Goal: Communication & Community: Answer question/provide support

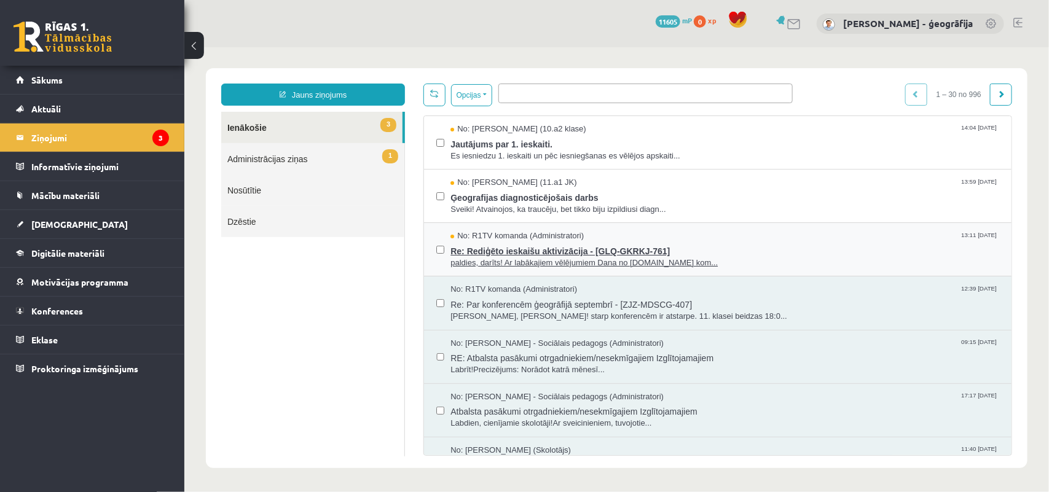
click at [512, 252] on span "Re: Rediģēto ieskaišu aktivizācija - [GLQ-GKRKJ-761]" at bounding box center [724, 248] width 549 height 15
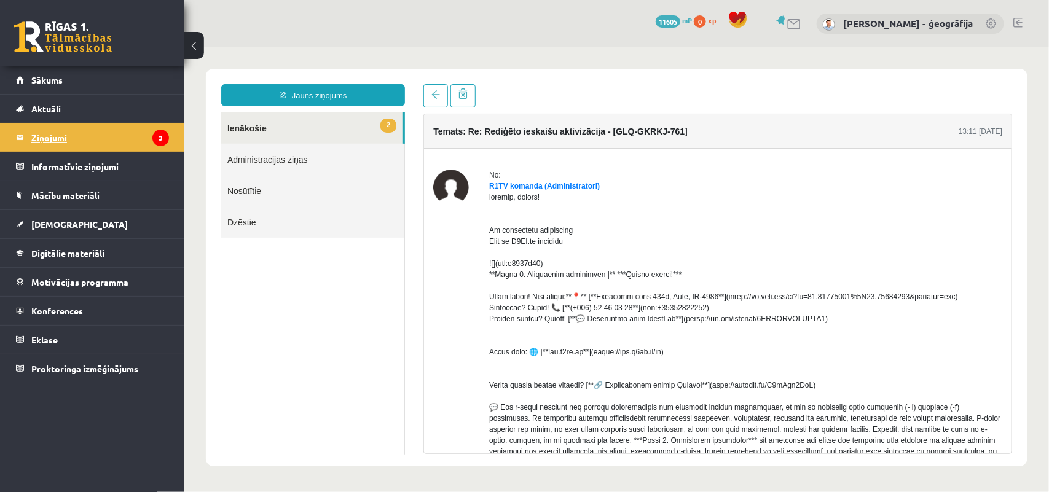
click at [57, 135] on legend "Ziņojumi 3" at bounding box center [100, 137] width 138 height 28
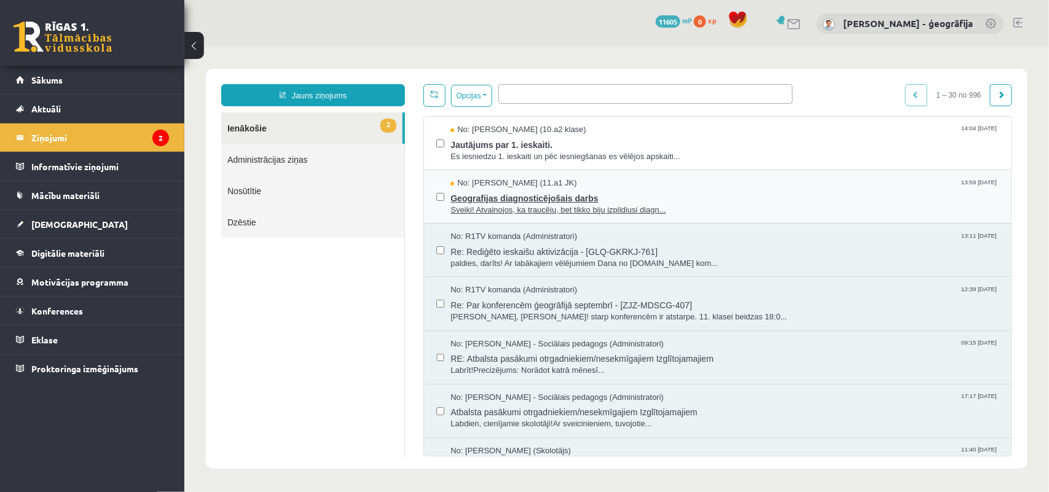
click at [508, 197] on span "Ģeografijas diagnosticējošais darbs" at bounding box center [724, 196] width 549 height 15
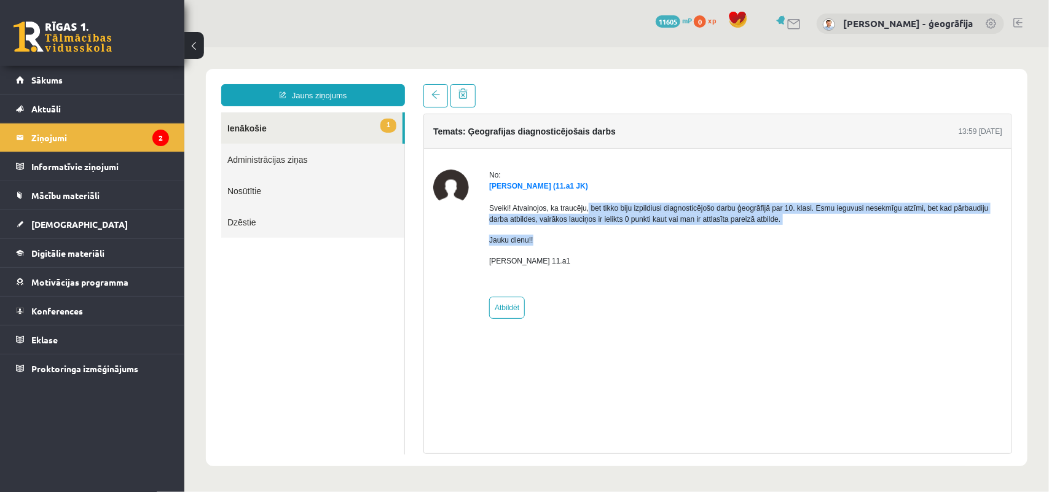
drag, startPoint x: 587, startPoint y: 212, endPoint x: 985, endPoint y: 225, distance: 399.0
click at [985, 225] on div "Sveiki! Atvainojos, ka traucēju, bet tikko biju izpildiusi diagnosticējošo darb…" at bounding box center [744, 239] width 513 height 96
click at [528, 221] on p "Sveiki! Atvainojos, ka traucēju, bet tikko biju izpildiusi diagnosticējošo darb…" at bounding box center [744, 213] width 513 height 22
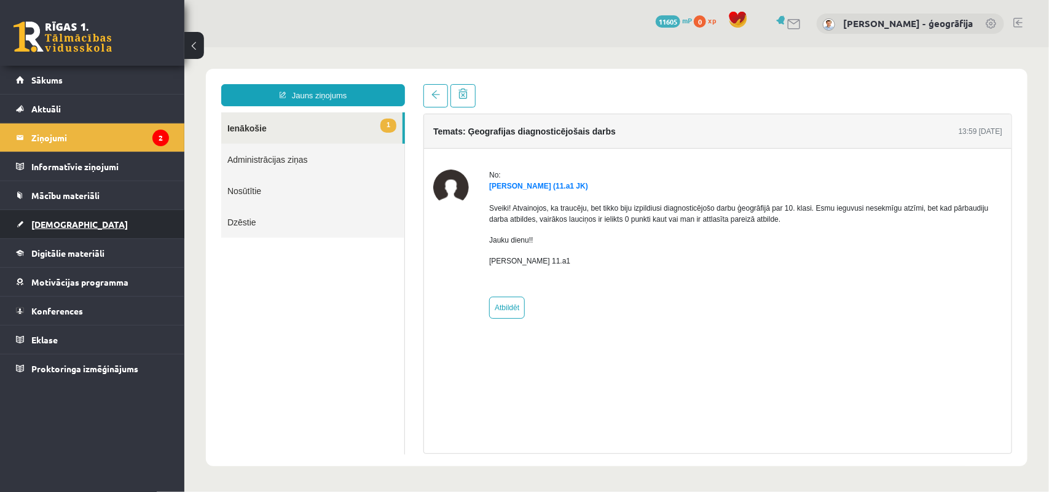
click at [46, 228] on span "[DEMOGRAPHIC_DATA]" at bounding box center [79, 224] width 96 height 11
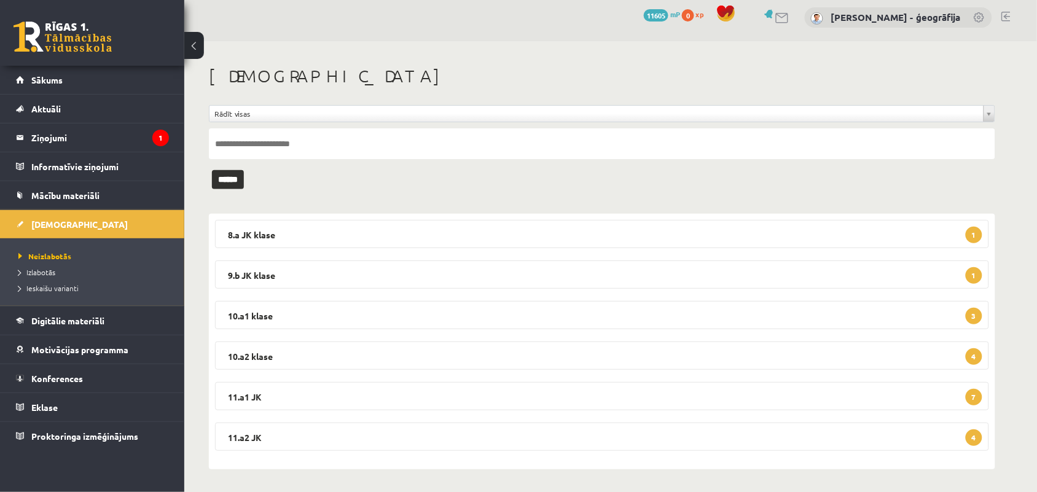
scroll to position [7, 0]
click at [299, 401] on legend "11.a1 JK 7" at bounding box center [602, 395] width 774 height 28
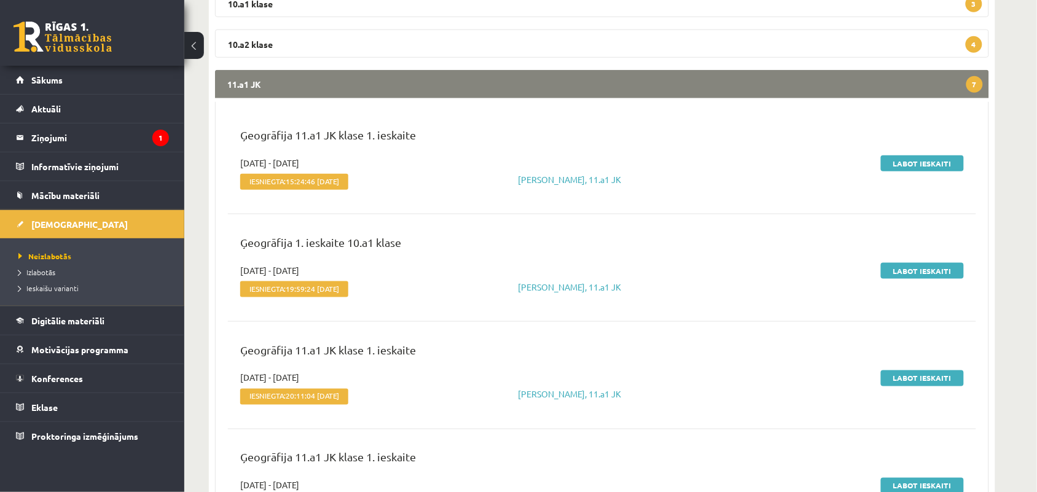
scroll to position [314, 0]
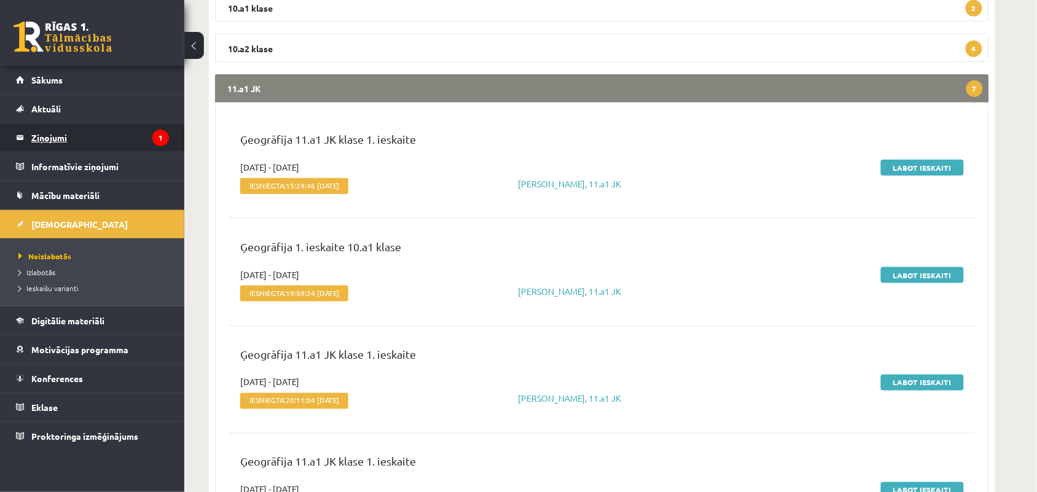
click at [65, 143] on legend "Ziņojumi 1" at bounding box center [100, 137] width 138 height 28
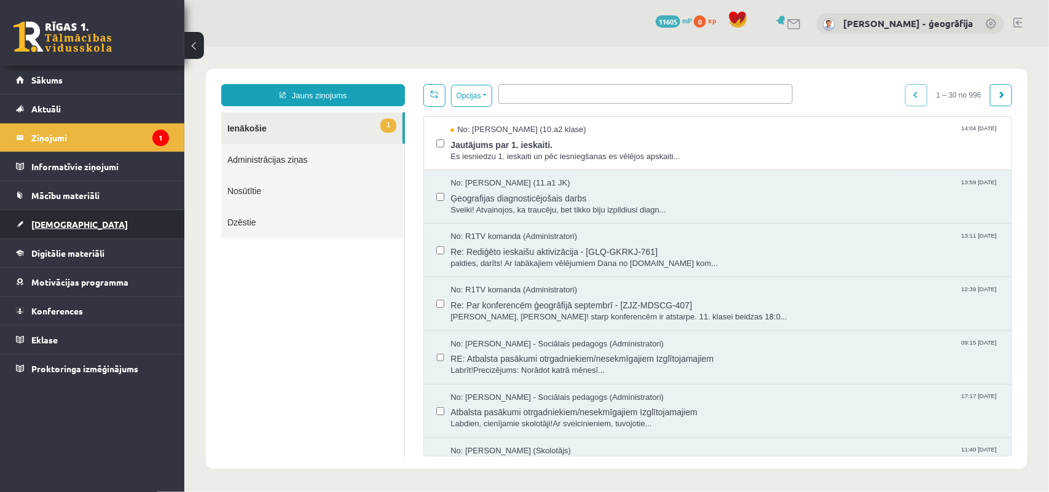
click at [47, 218] on link "[DEMOGRAPHIC_DATA]" at bounding box center [92, 224] width 153 height 28
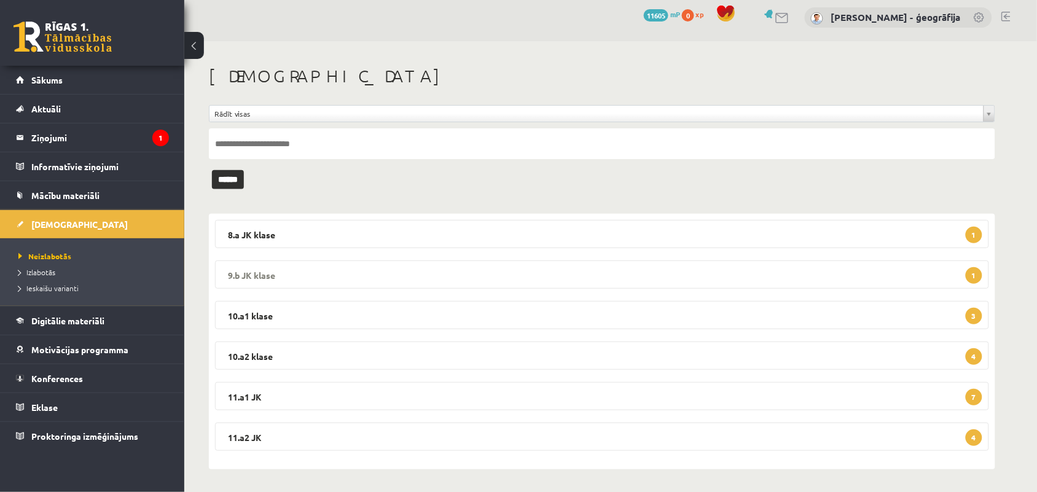
scroll to position [7, 0]
click at [352, 395] on legend "11.a1 JK 7" at bounding box center [602, 395] width 774 height 28
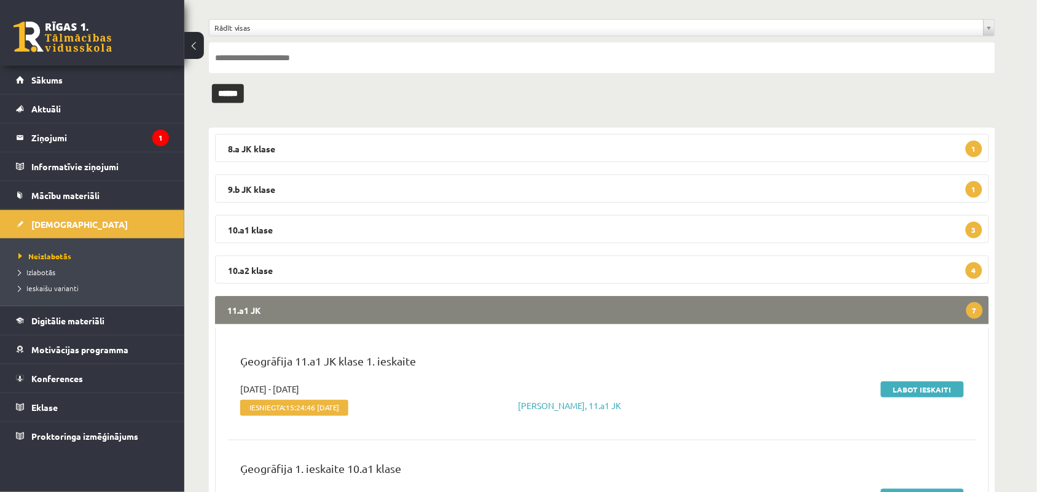
scroll to position [84, 0]
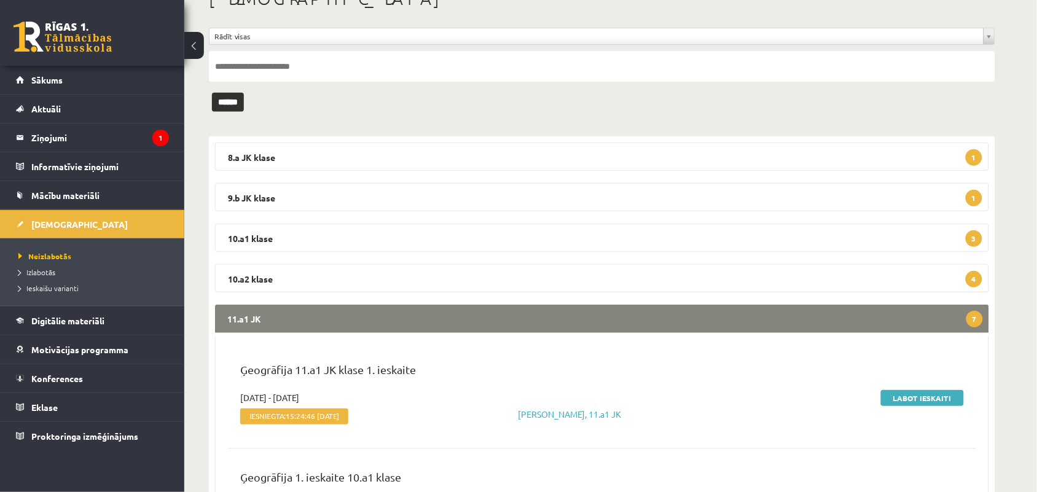
click at [513, 319] on legend "11.a1 JK 7" at bounding box center [602, 319] width 774 height 28
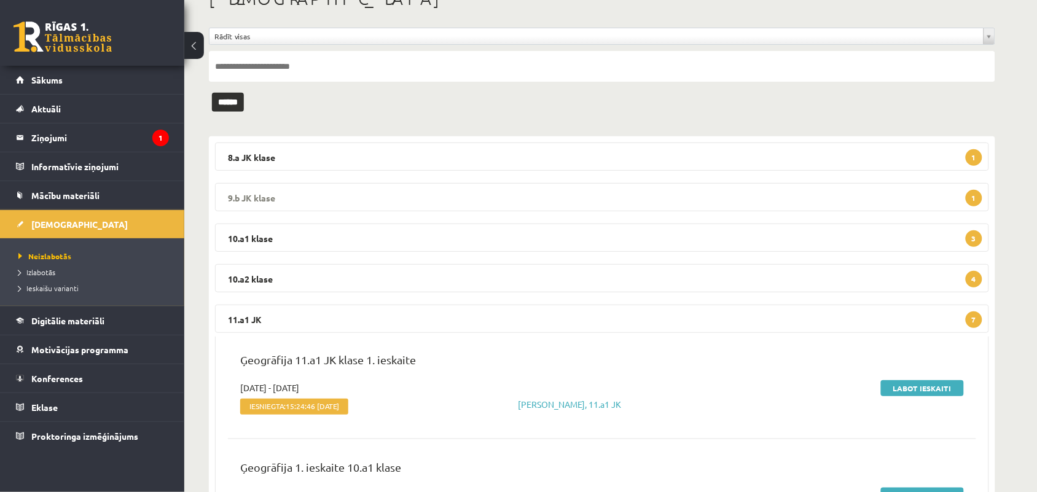
scroll to position [7, 0]
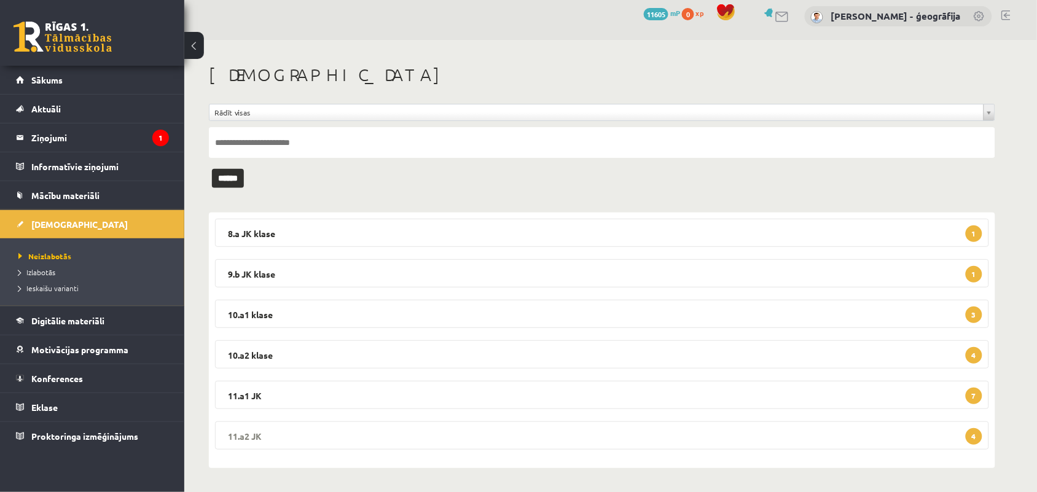
click at [326, 439] on legend "11.a2 JK 4" at bounding box center [602, 435] width 774 height 28
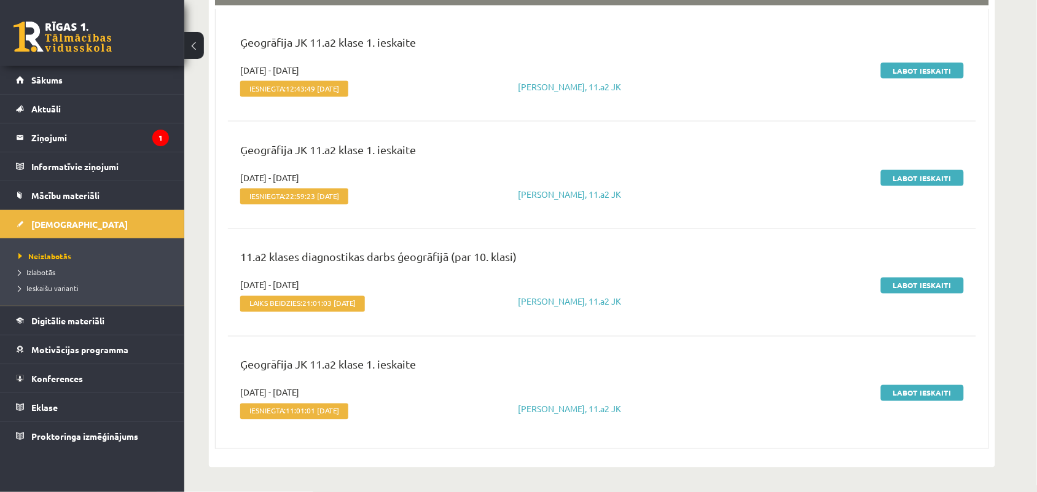
scroll to position [375, 0]
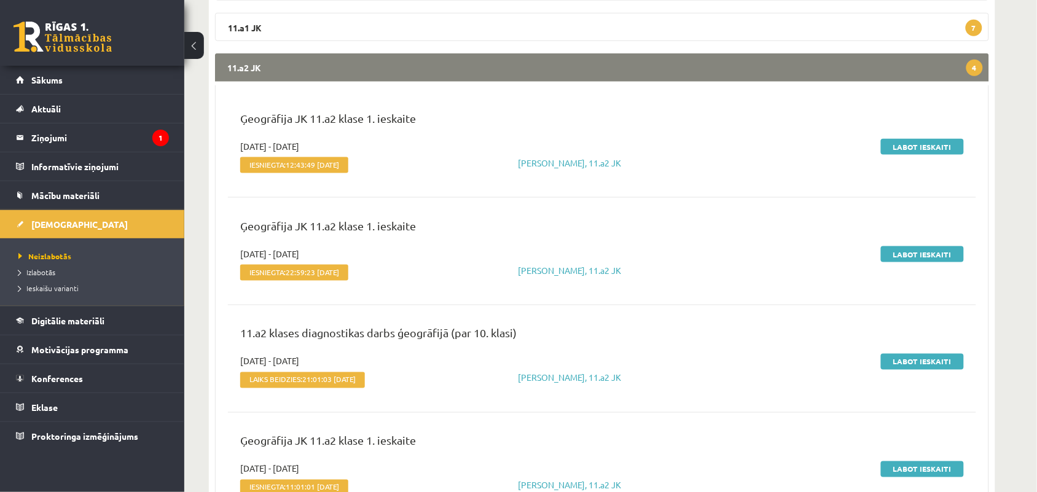
click at [551, 66] on legend "11.a2 JK 4" at bounding box center [602, 67] width 774 height 28
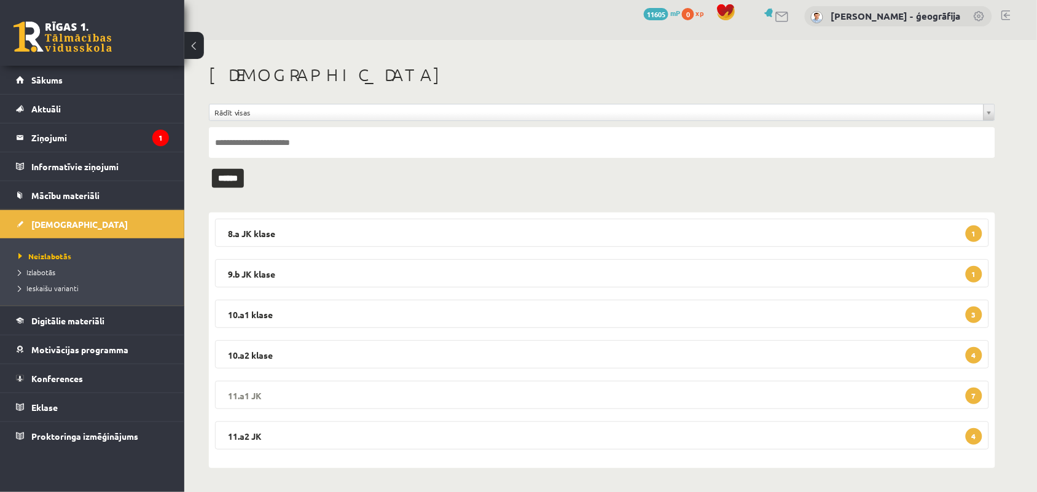
click at [343, 400] on legend "11.a1 JK 7" at bounding box center [602, 395] width 774 height 28
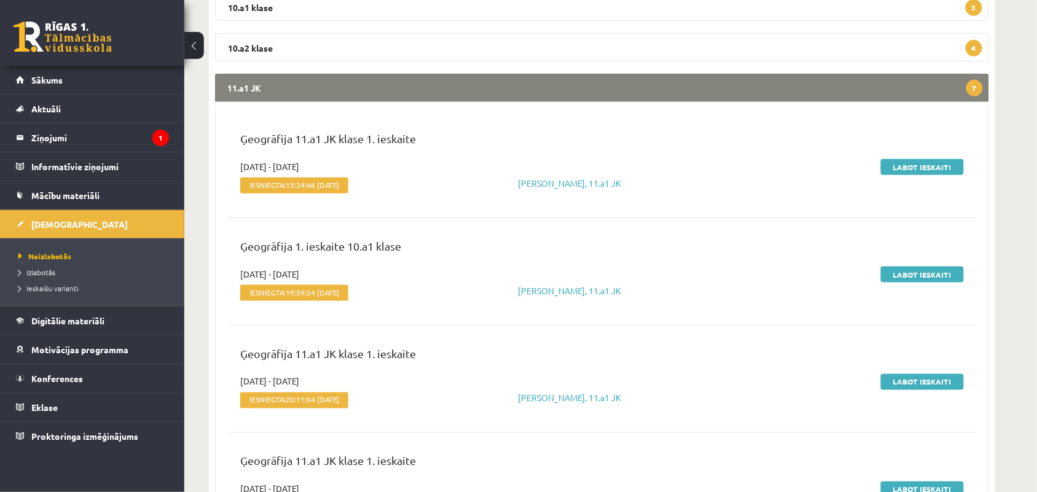
scroll to position [314, 0]
click at [477, 92] on legend "11.a1 JK 7" at bounding box center [602, 88] width 774 height 28
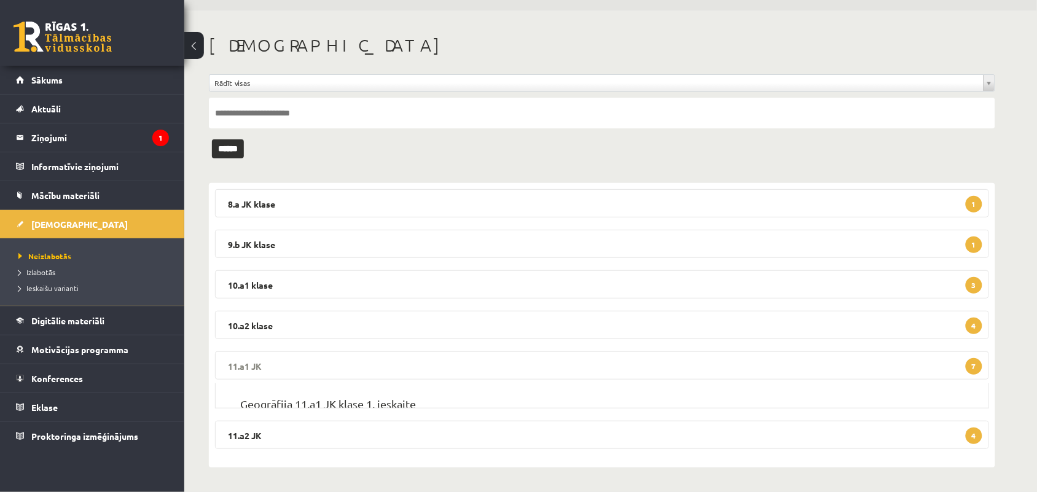
scroll to position [7, 0]
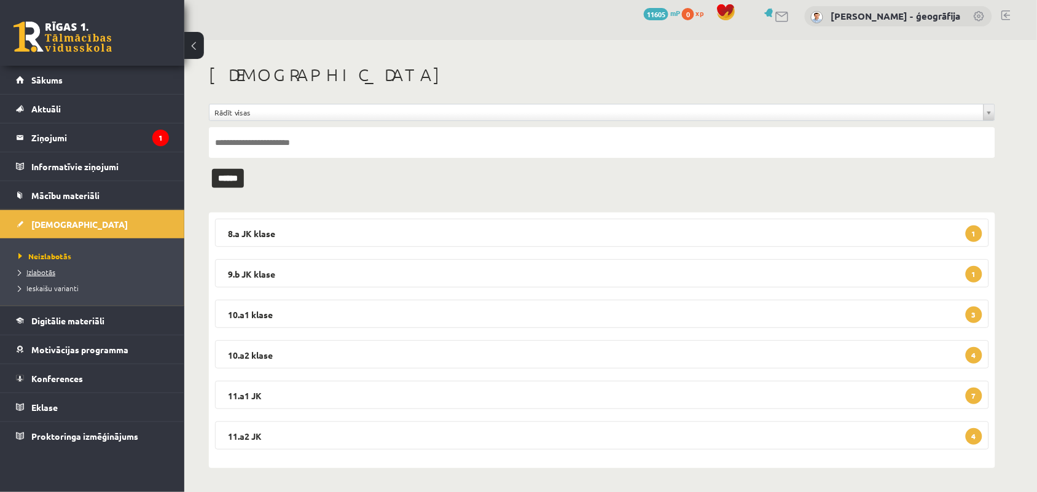
click at [66, 272] on link "Izlabotās" at bounding box center [95, 272] width 154 height 11
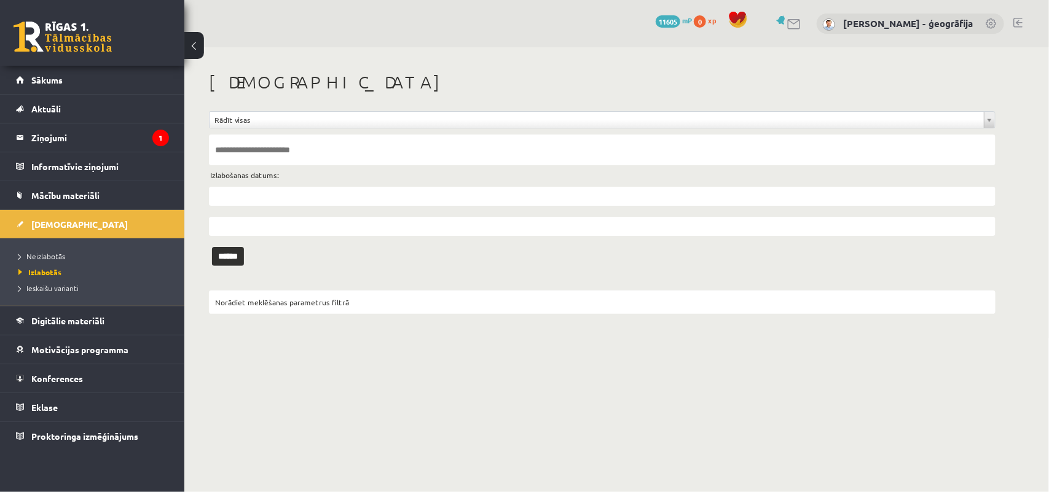
click at [268, 200] on input "text" at bounding box center [602, 196] width 786 height 19
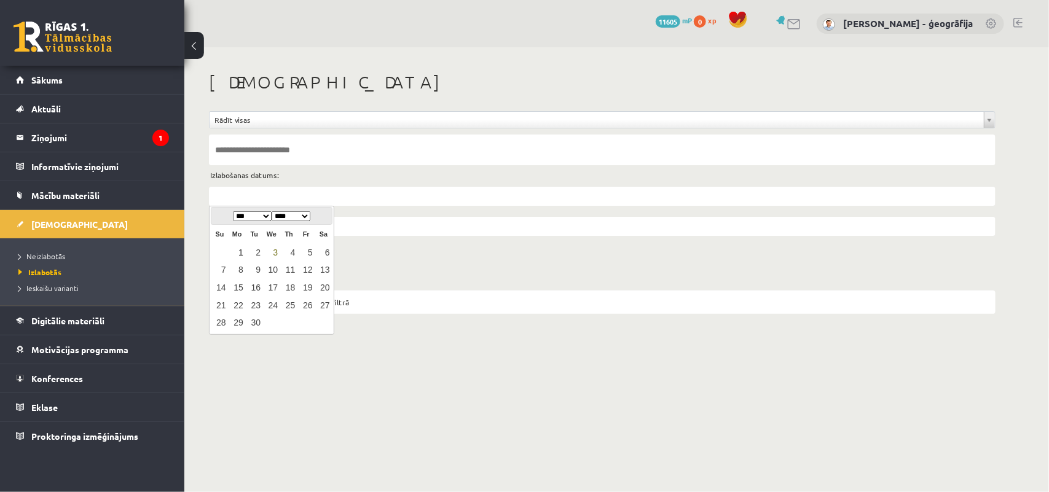
click at [238, 253] on link "1" at bounding box center [237, 253] width 16 height 17
type input "**********"
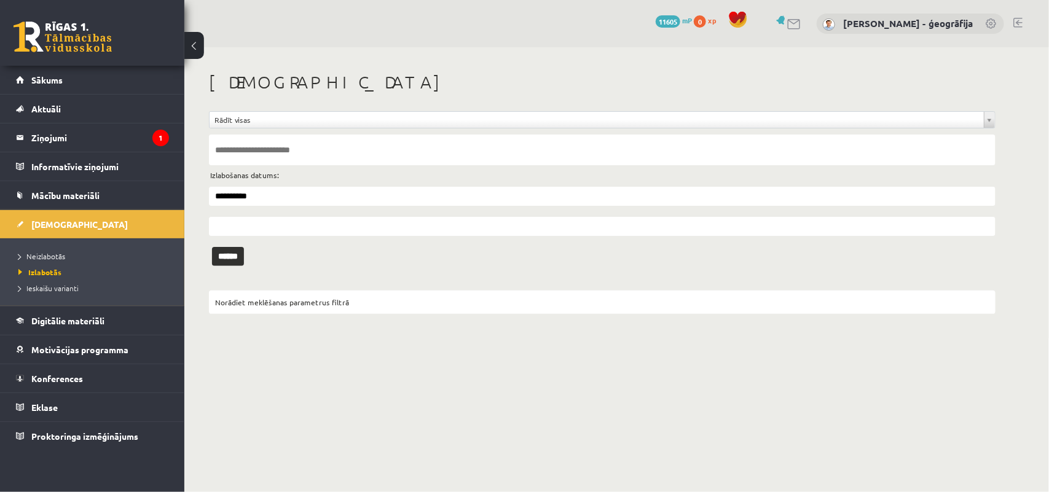
click at [266, 221] on input "text" at bounding box center [602, 226] width 786 height 19
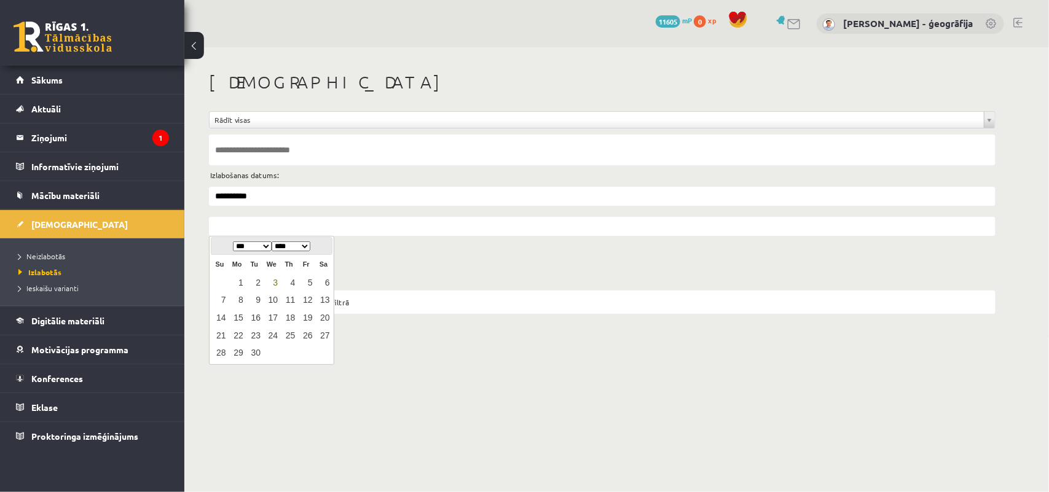
click at [270, 281] on link "3" at bounding box center [272, 283] width 16 height 17
type input "**********"
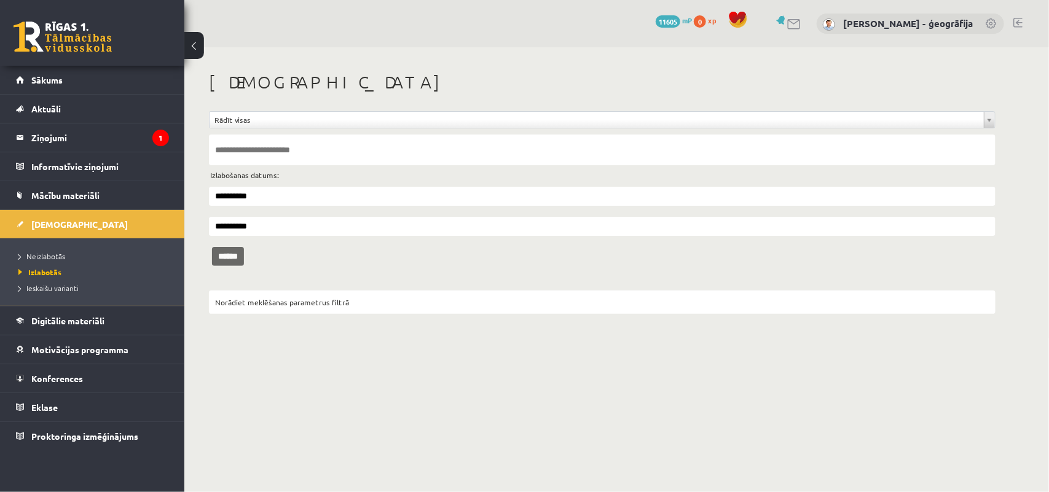
click at [235, 249] on input "******" at bounding box center [228, 256] width 32 height 19
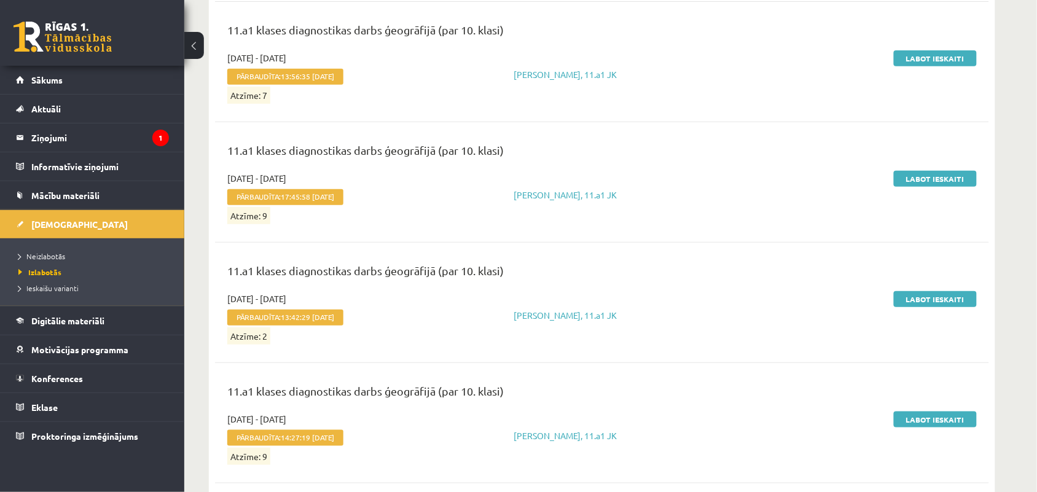
scroll to position [4301, 0]
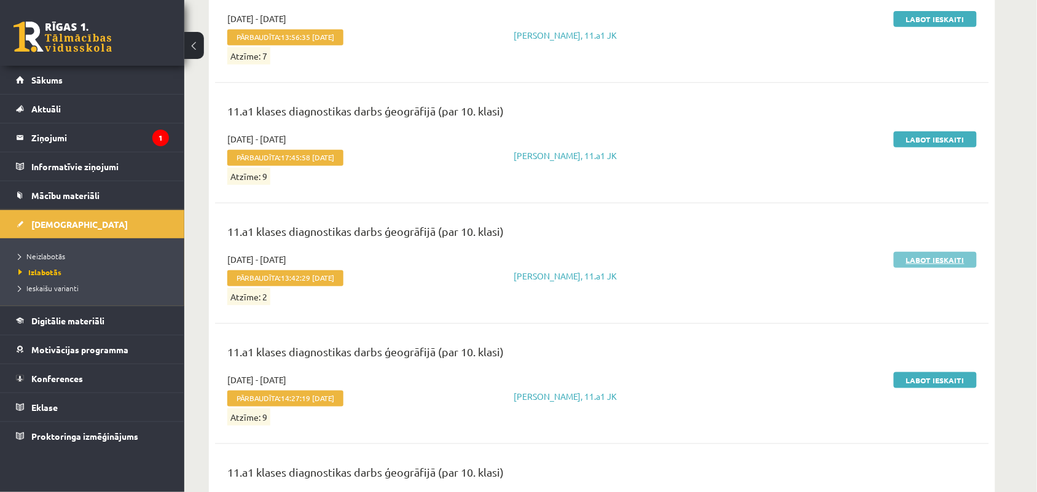
click at [937, 268] on link "Labot ieskaiti" at bounding box center [935, 260] width 83 height 16
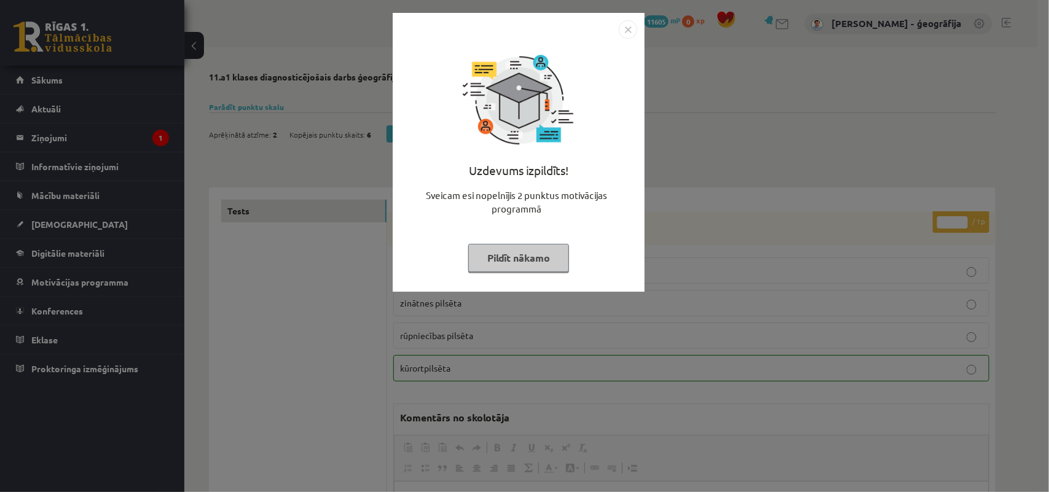
click at [625, 28] on img "Close" at bounding box center [628, 29] width 18 height 18
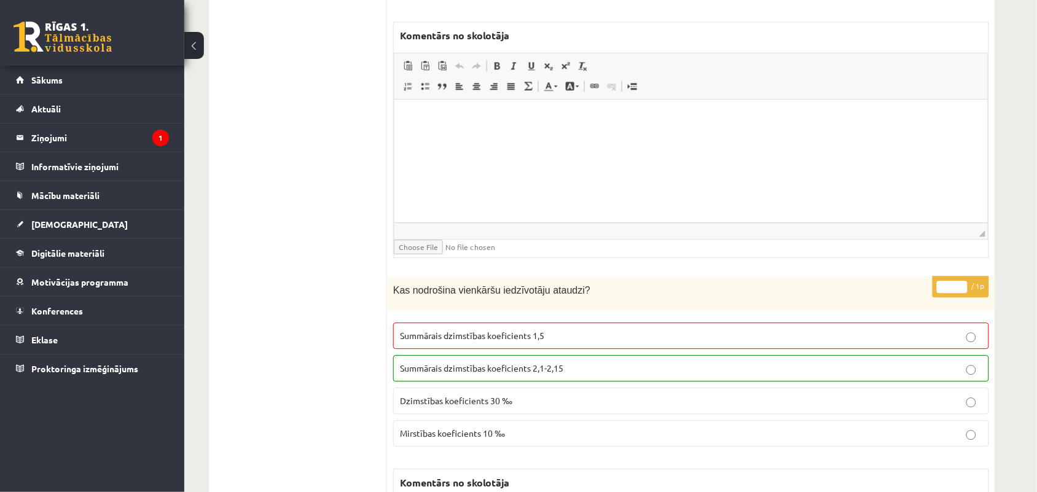
scroll to position [23, 0]
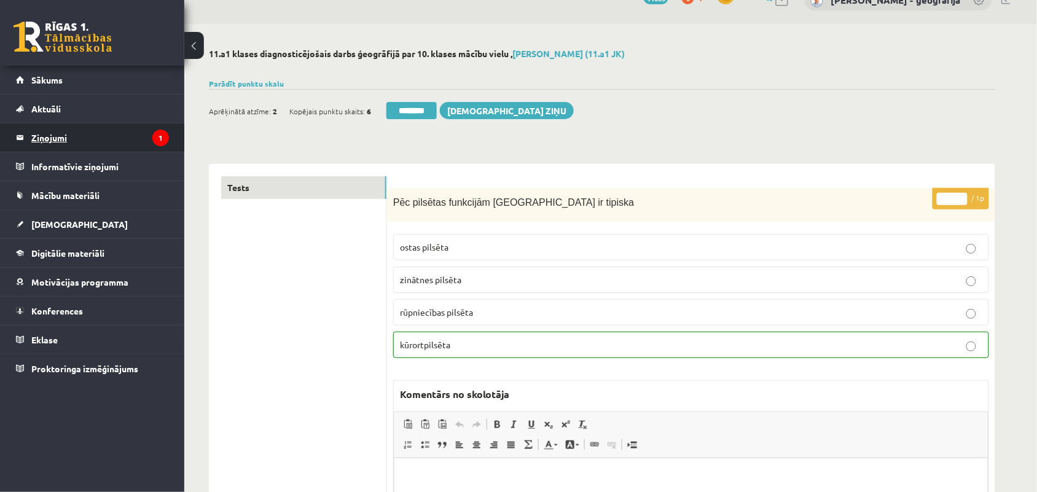
click at [55, 138] on legend "Ziņojumi 1" at bounding box center [100, 137] width 138 height 28
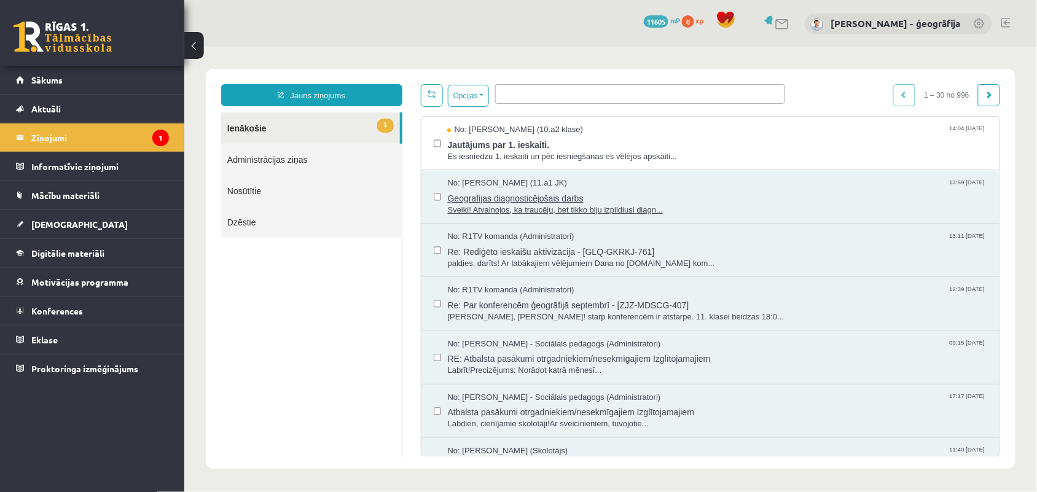
click at [485, 200] on span "Ģeografijas diagnosticējošais darbs" at bounding box center [717, 196] width 540 height 15
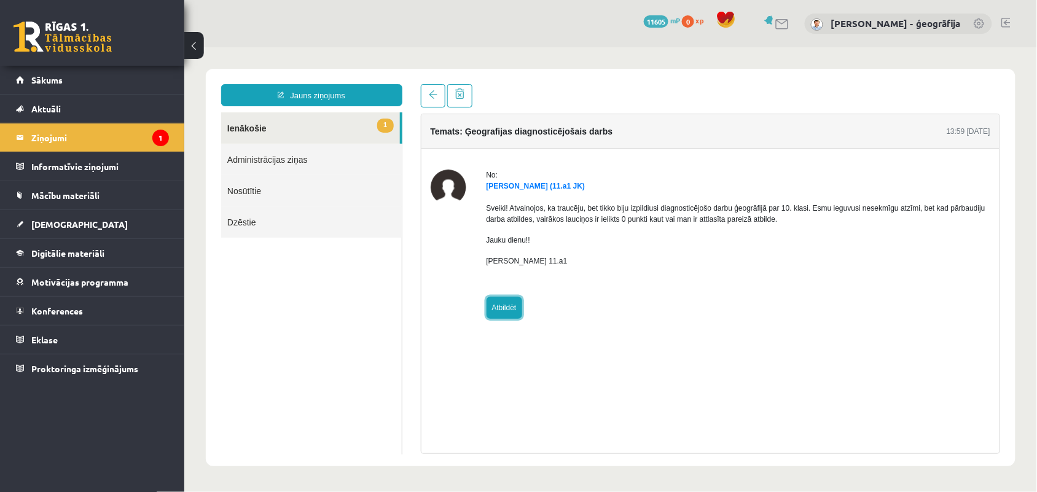
click at [510, 304] on link "Atbildēt" at bounding box center [504, 307] width 36 height 22
type input "**********"
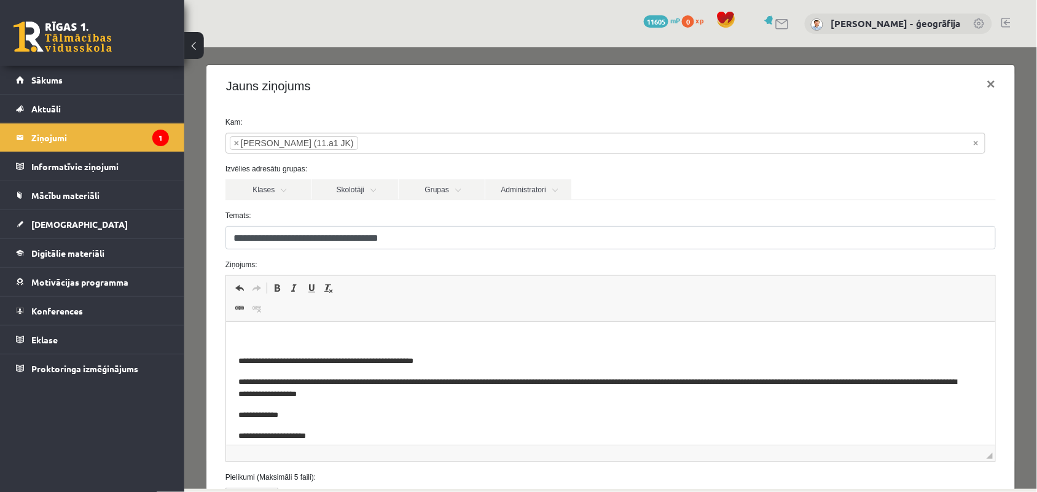
click at [288, 338] on p "Bagātinātā teksta redaktors, wiswyg-editor-47363975175800-1756925162-120" at bounding box center [610, 340] width 745 height 13
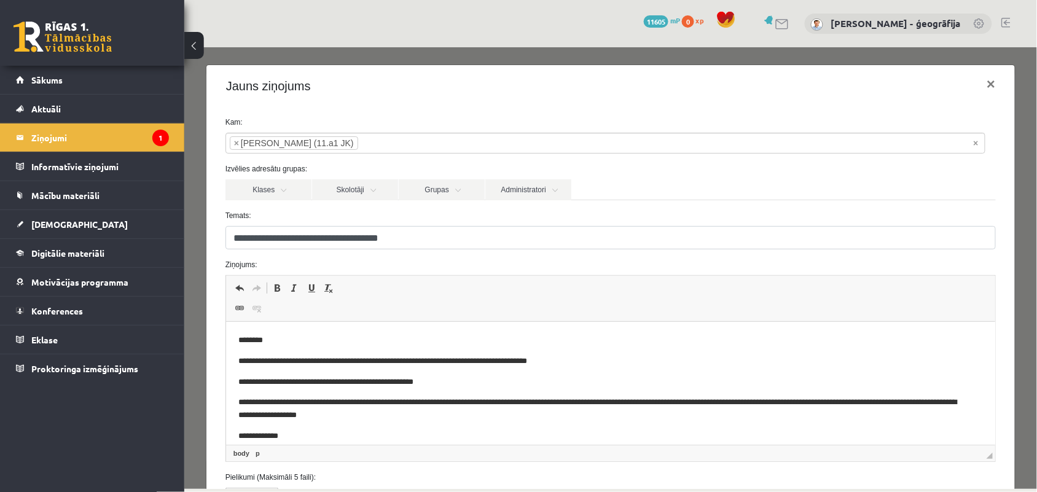
click at [421, 351] on body "**********" at bounding box center [610, 399] width 745 height 130
click at [652, 362] on p "**********" at bounding box center [599, 361] width 722 height 13
click at [678, 361] on p "**********" at bounding box center [599, 361] width 722 height 13
click at [836, 365] on p "**********" at bounding box center [599, 361] width 722 height 13
click at [415, 355] on p "**********" at bounding box center [599, 361] width 722 height 13
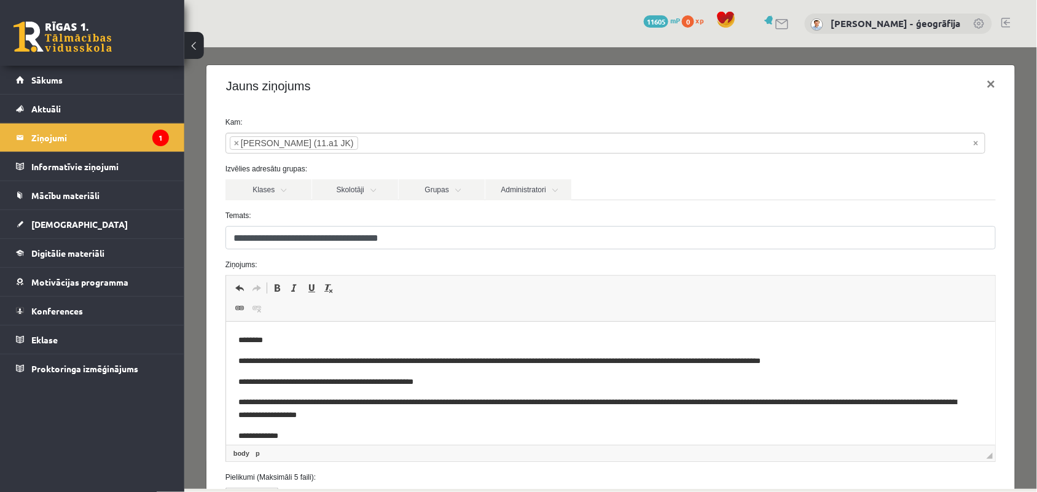
click at [866, 365] on p "**********" at bounding box center [599, 361] width 722 height 13
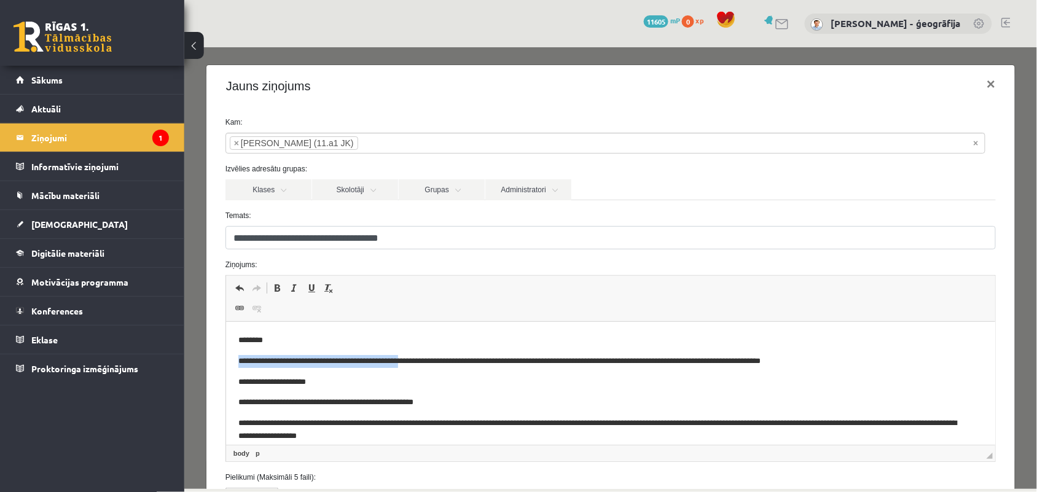
drag, startPoint x: 421, startPoint y: 362, endPoint x: 216, endPoint y: 359, distance: 204.6
click at [225, 359] on html "**********" at bounding box center [610, 409] width 770 height 174
click at [565, 358] on p "**********" at bounding box center [599, 361] width 722 height 13
click at [589, 362] on p "**********" at bounding box center [599, 361] width 722 height 13
click at [445, 377] on p "**********" at bounding box center [599, 382] width 722 height 13
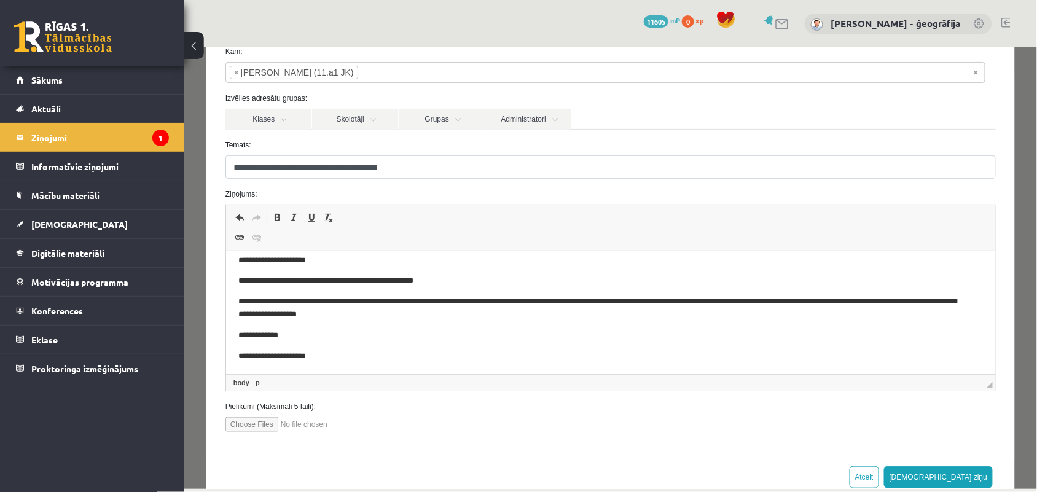
scroll to position [103, 0]
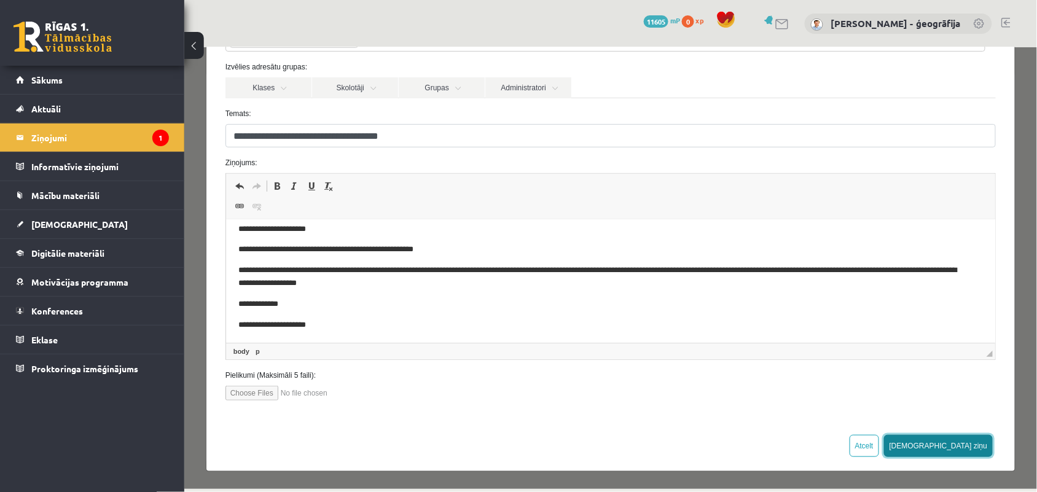
click at [966, 439] on button "[DEMOGRAPHIC_DATA] ziņu" at bounding box center [937, 445] width 109 height 22
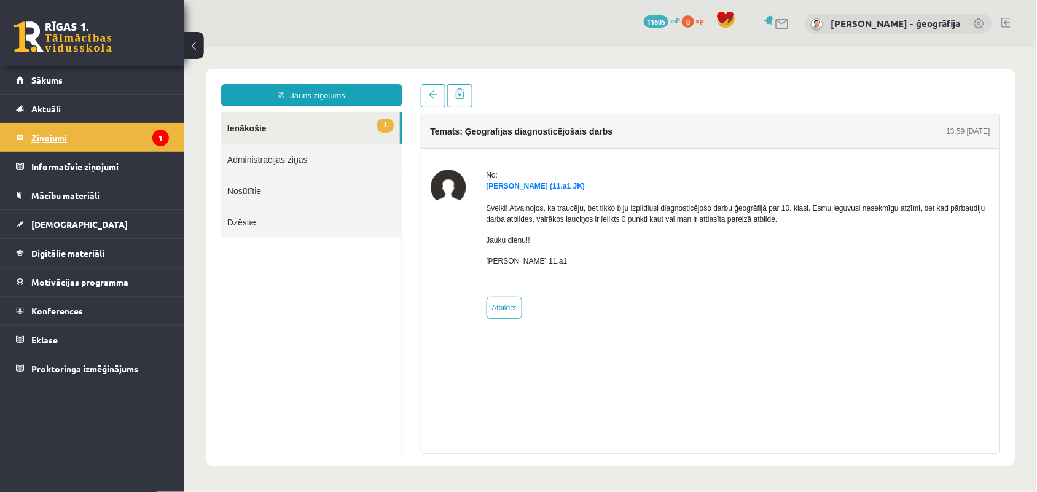
scroll to position [0, 0]
click at [44, 138] on legend "Ziņojumi 1" at bounding box center [100, 137] width 138 height 28
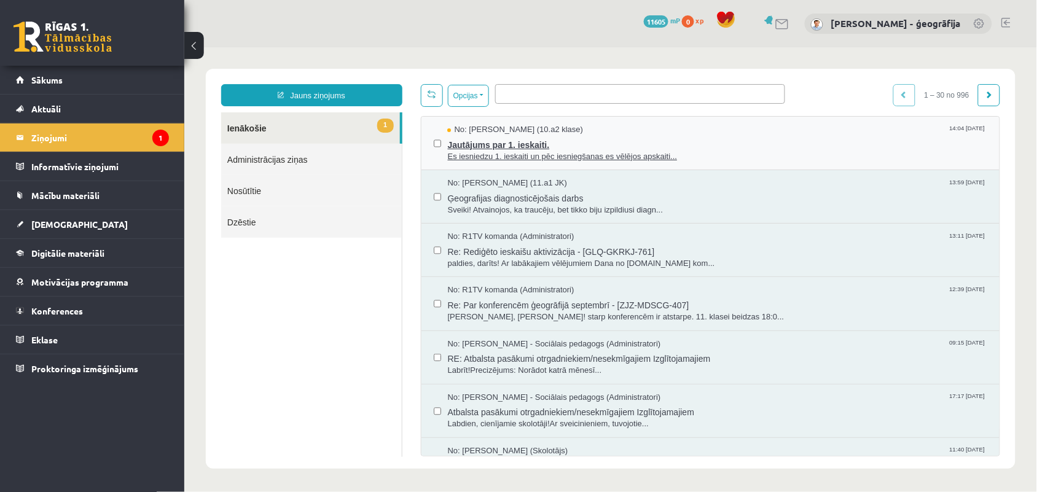
click at [489, 151] on span "Es iesniedzu 1. ieskaiti un pēc iesniegšanas es vēlējos apskaiti..." at bounding box center [717, 157] width 540 height 12
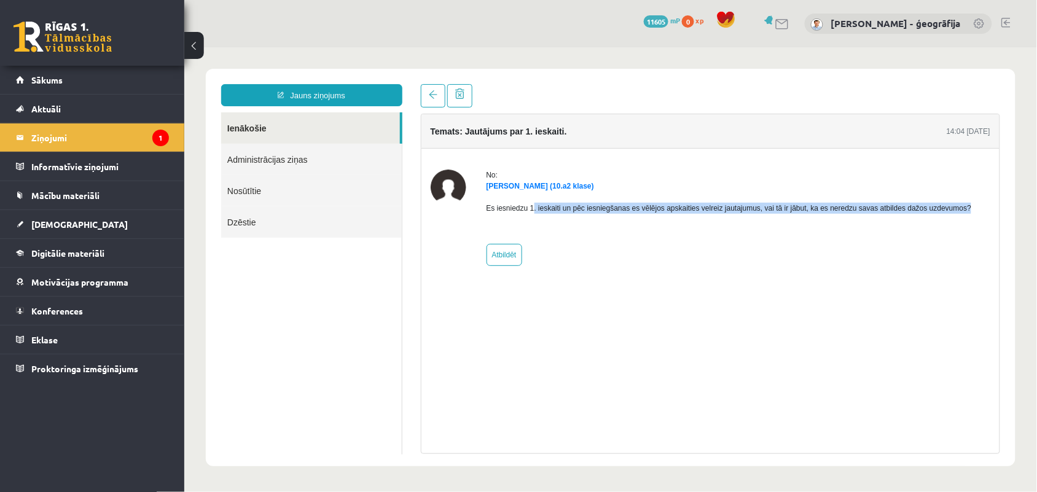
drag, startPoint x: 530, startPoint y: 209, endPoint x: 983, endPoint y: 211, distance: 453.4
click at [983, 211] on div "No: [PERSON_NAME] (10.a2 klase) Es iesniedzu 1. ieskaiti un pēc iesniegšanas es…" at bounding box center [710, 217] width 560 height 96
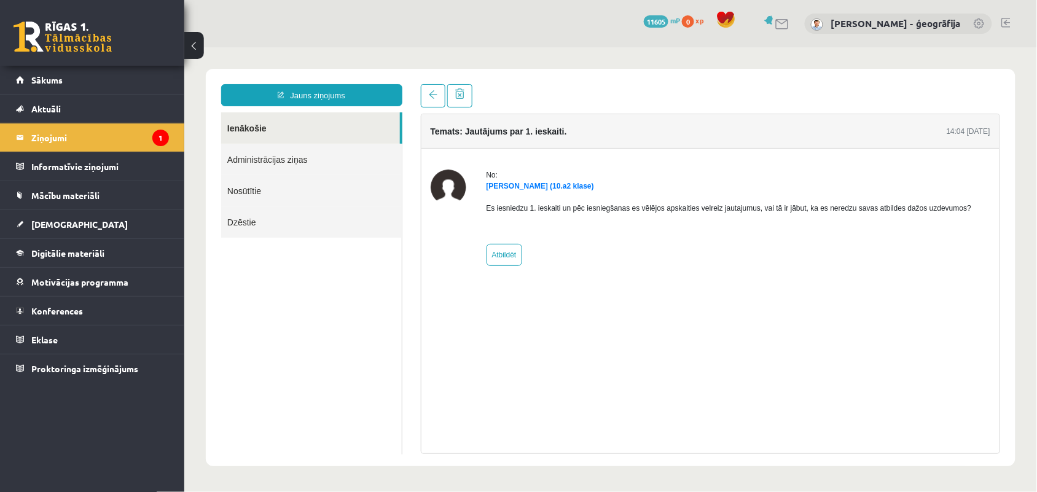
click at [759, 227] on div "Es iesniedzu 1. ieskaiti un pēc iesniegšanas es vēlējos apskaities velreiz jaut…" at bounding box center [728, 212] width 485 height 43
click at [504, 252] on link "Atbildēt" at bounding box center [504, 254] width 36 height 22
type input "**********"
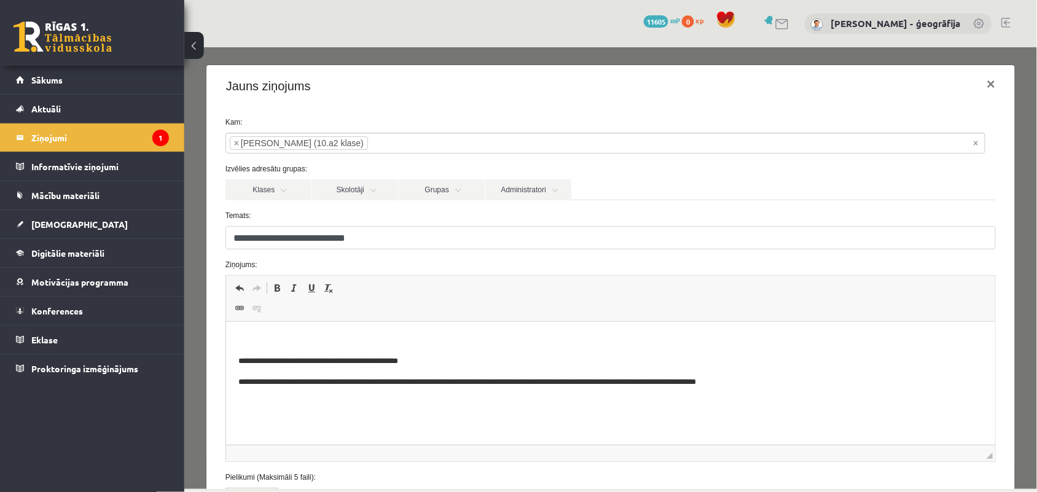
click at [240, 329] on html "**********" at bounding box center [610, 361] width 770 height 79
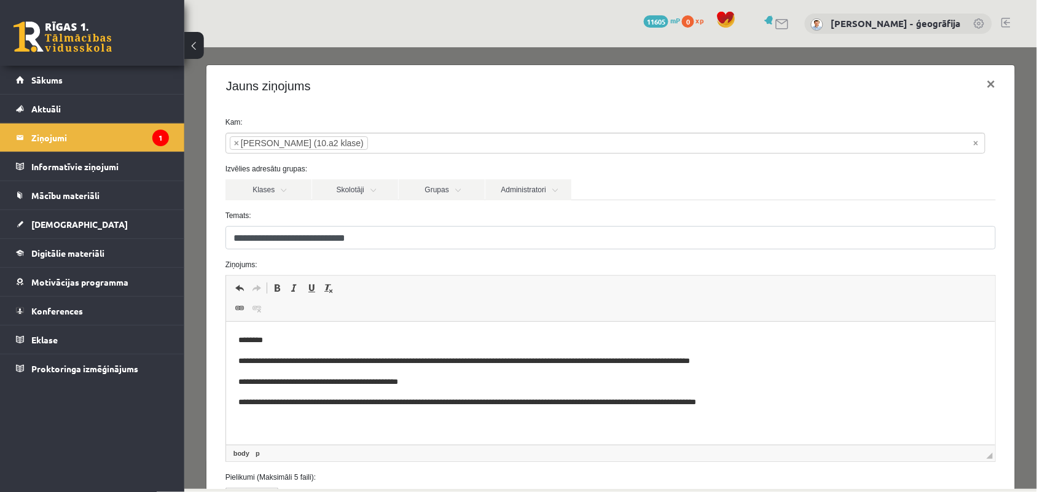
click at [605, 362] on p "**********" at bounding box center [605, 361] width 734 height 13
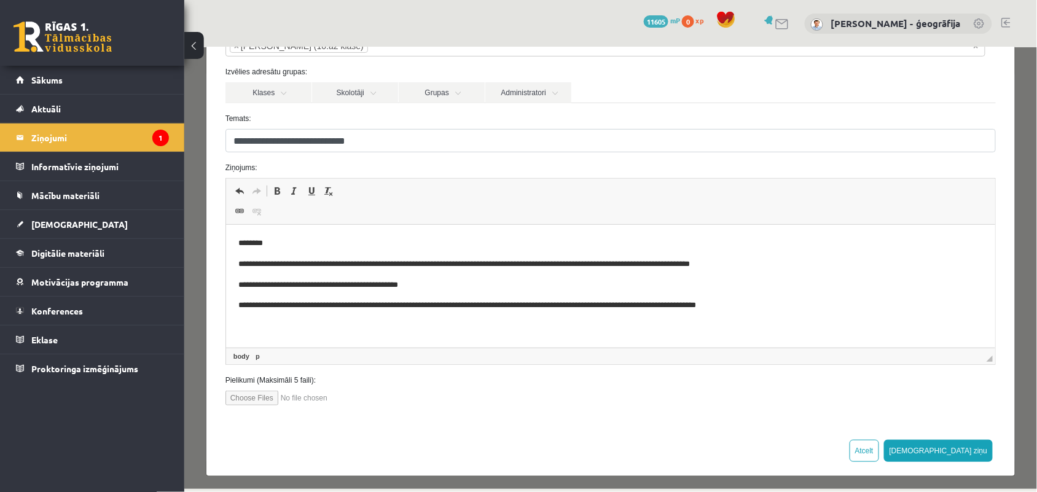
scroll to position [103, 0]
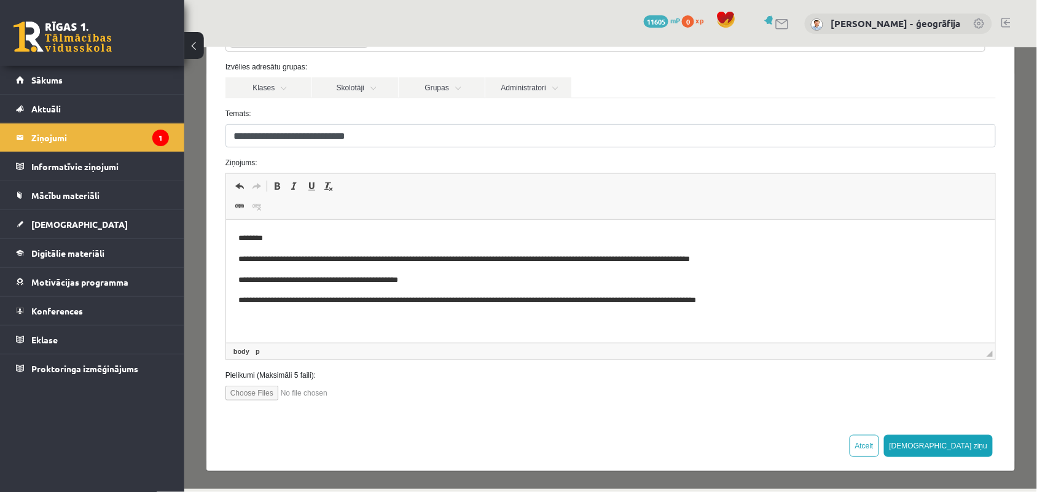
click at [748, 262] on p "**********" at bounding box center [605, 259] width 734 height 13
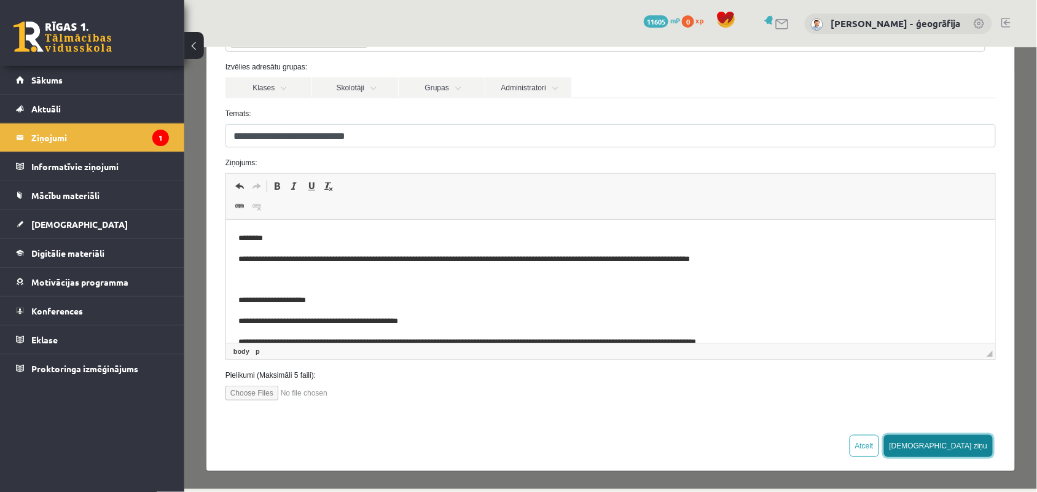
click at [952, 447] on button "[DEMOGRAPHIC_DATA] ziņu" at bounding box center [937, 445] width 109 height 22
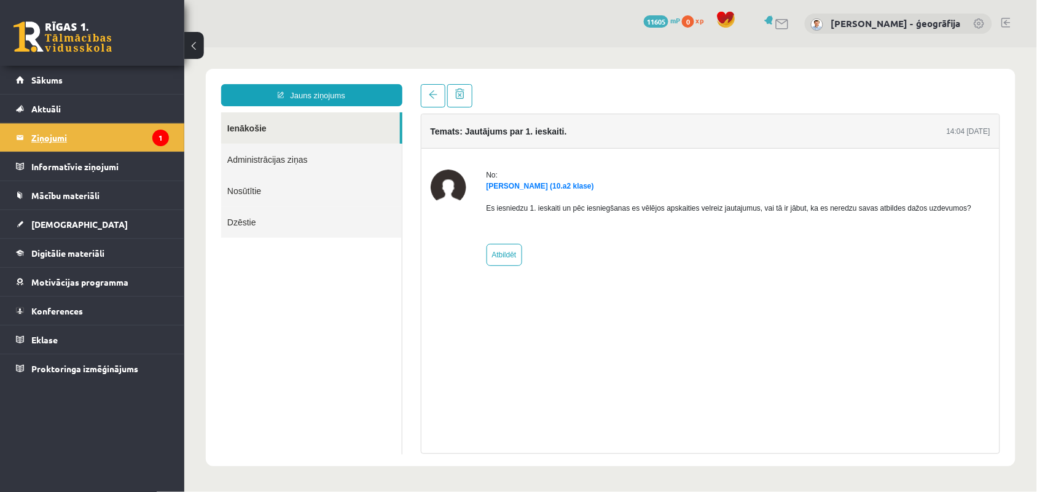
scroll to position [0, 0]
click at [51, 136] on legend "Ziņojumi 1" at bounding box center [100, 137] width 138 height 28
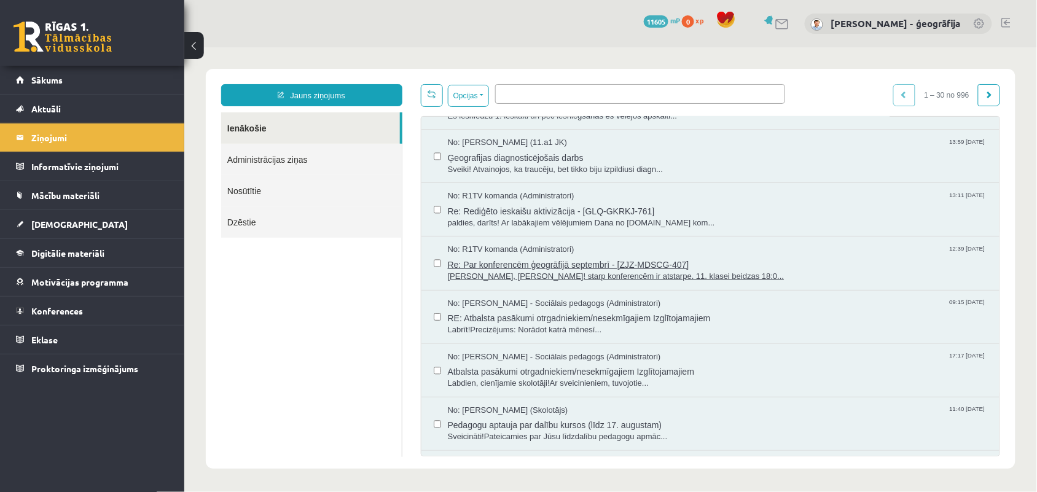
scroll to position [77, 0]
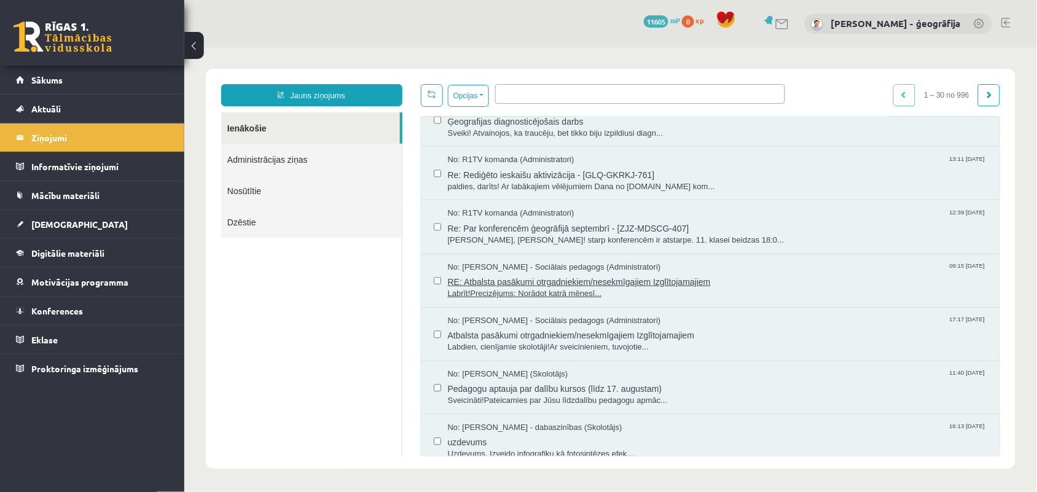
click at [504, 286] on span "RE: Atbalsta pasākumi otrgadniekiem/nesekmīgajiem Izglītojamajiem" at bounding box center [717, 279] width 540 height 15
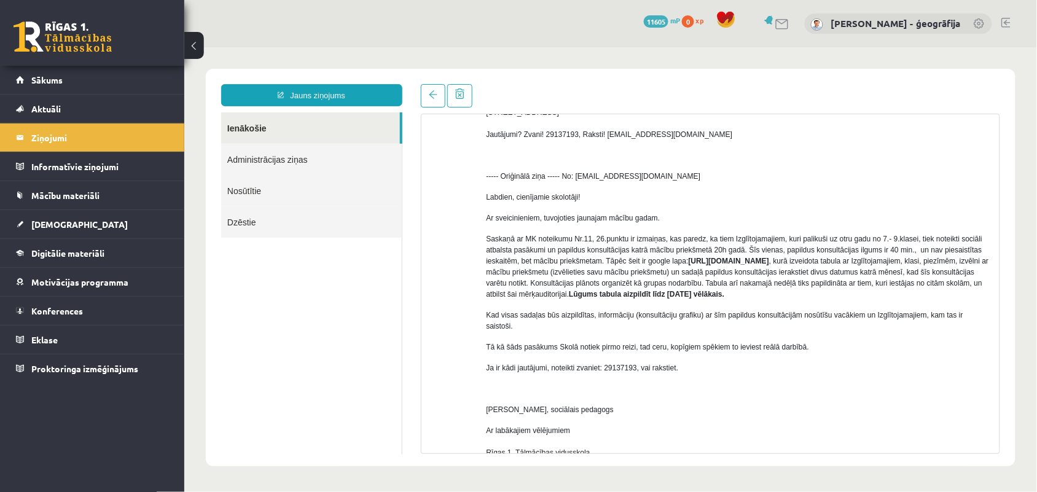
scroll to position [230, 0]
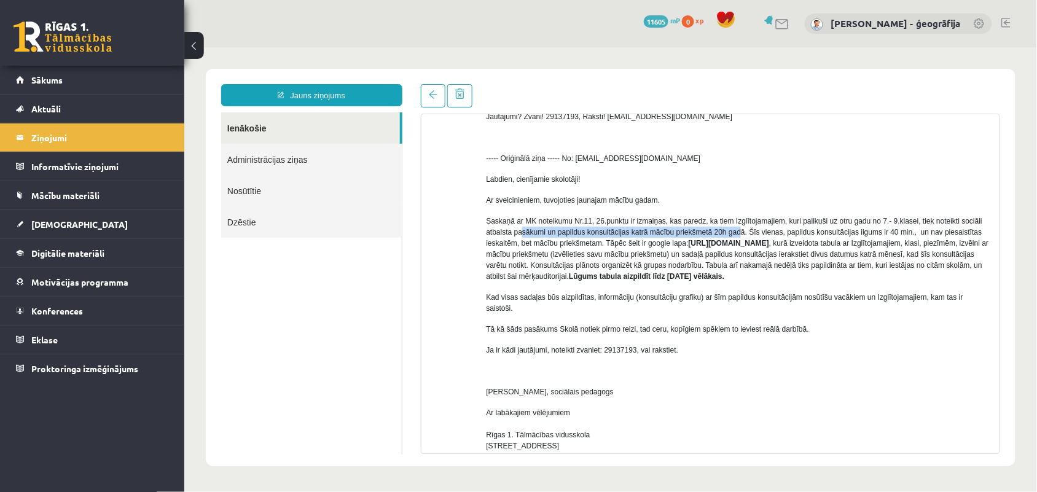
drag, startPoint x: 522, startPoint y: 237, endPoint x: 738, endPoint y: 235, distance: 216.3
click at [738, 235] on p "Saskaņā ar MK noteikumu Nr.11, 26.punktu ir izmaiņas, kas paredz, ka tiem Izglī…" at bounding box center [738, 248] width 504 height 66
drag, startPoint x: 757, startPoint y: 234, endPoint x: 958, endPoint y: 240, distance: 201.6
click at [958, 240] on p "Saskaņā ar MK noteikumu Nr.11, 26.punktu ir izmaiņas, kas paredz, ka tiem Izglī…" at bounding box center [738, 248] width 504 height 66
click at [914, 246] on p "Saskaņā ar MK noteikumu Nr.11, 26.punktu ir izmaiņas, kas paredz, ka tiem Izglī…" at bounding box center [738, 248] width 504 height 66
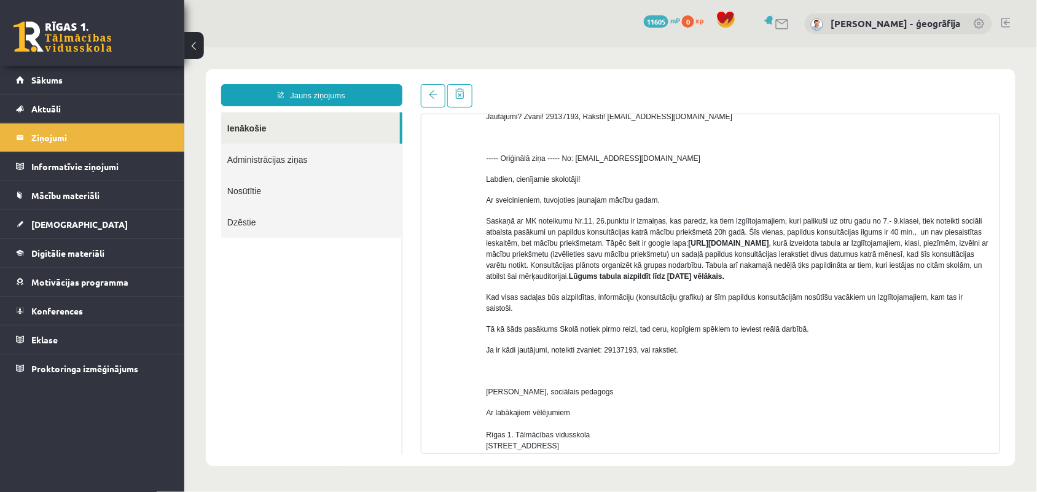
scroll to position [307, 0]
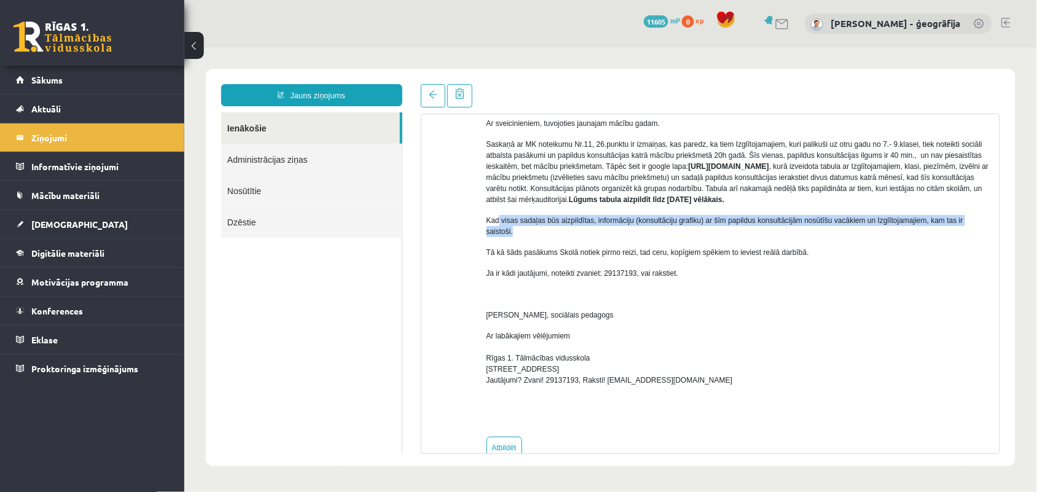
drag, startPoint x: 496, startPoint y: 231, endPoint x: 531, endPoint y: 246, distance: 38.6
click at [531, 237] on p "Kad visas sadaļas būs aizpildītas, informāciju (konsultāciju grafiku) ar šīm pa…" at bounding box center [738, 225] width 504 height 22
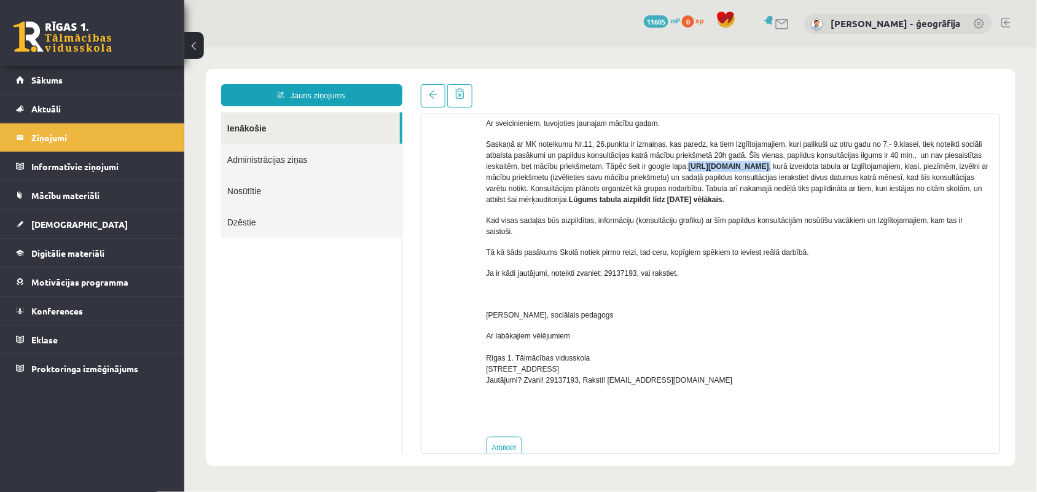
drag, startPoint x: 686, startPoint y: 163, endPoint x: 705, endPoint y: 178, distance: 24.1
click at [705, 178] on p "Saskaņā ar MK noteikumu Nr.11, 26.punktu ir izmaiņas, kas paredz, ka tiem Izglī…" at bounding box center [738, 171] width 504 height 66
copy p "[URL][DOMAIN_NAME] ,"
click at [50, 226] on span "[DEMOGRAPHIC_DATA]" at bounding box center [79, 224] width 96 height 11
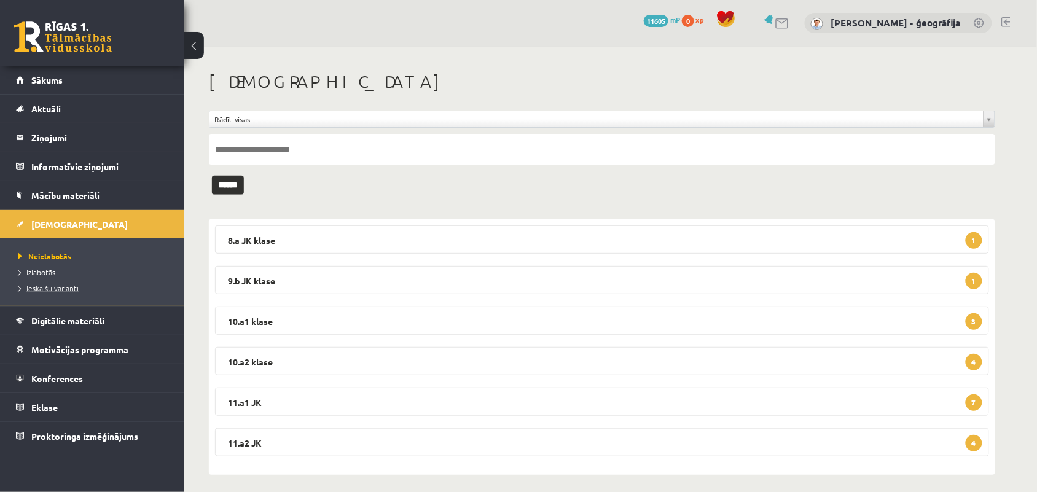
click at [49, 286] on span "Ieskaišu varianti" at bounding box center [48, 288] width 60 height 10
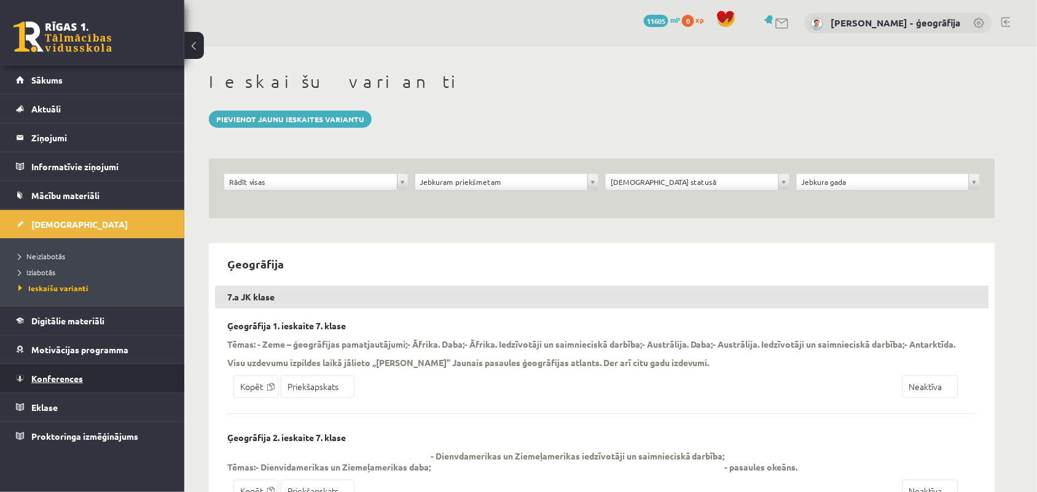
click at [46, 382] on span "Konferences" at bounding box center [57, 378] width 52 height 11
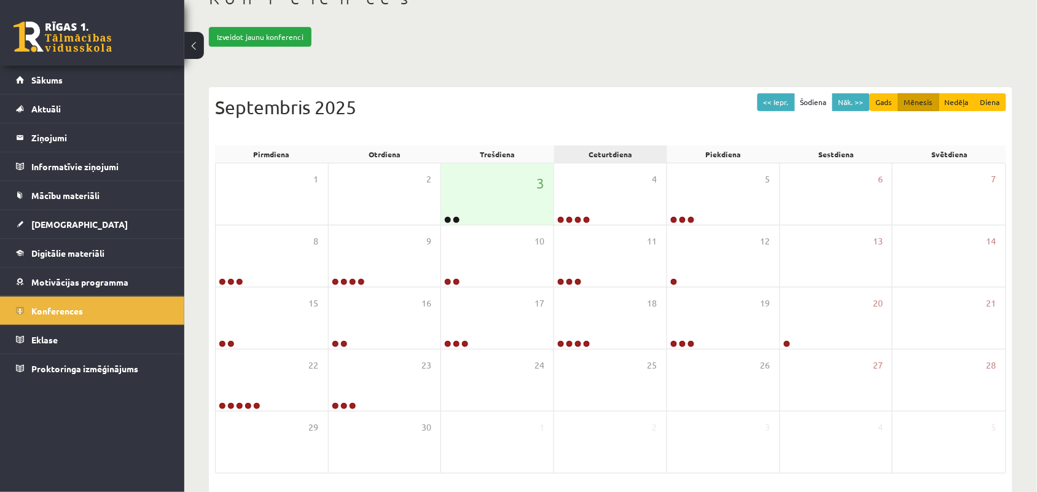
scroll to position [131, 0]
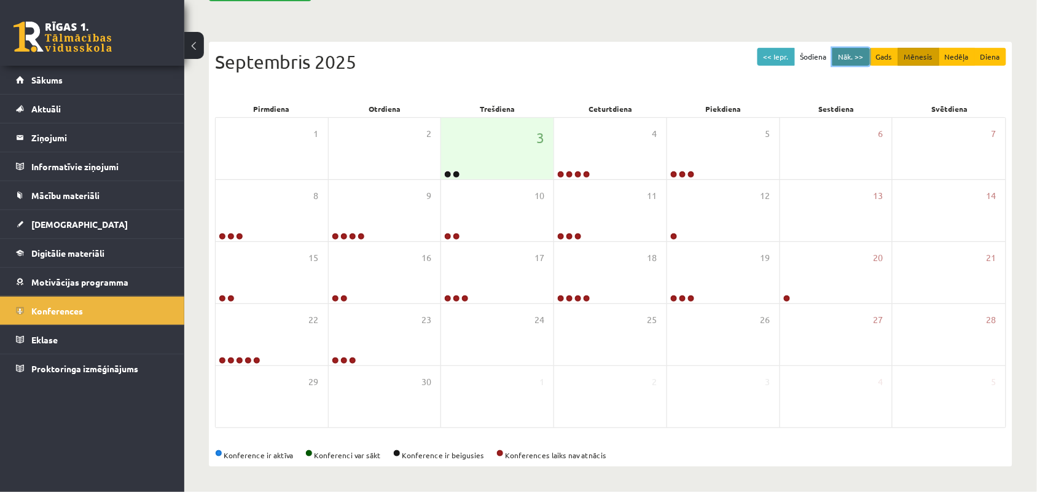
click at [847, 60] on button "Nāk. >>" at bounding box center [850, 57] width 37 height 18
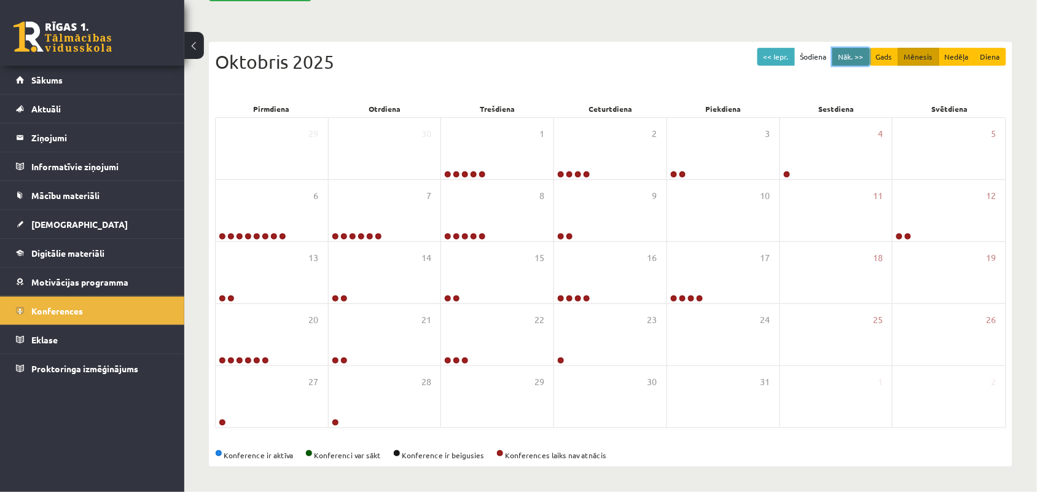
click at [844, 58] on button "Nāk. >>" at bounding box center [850, 57] width 37 height 18
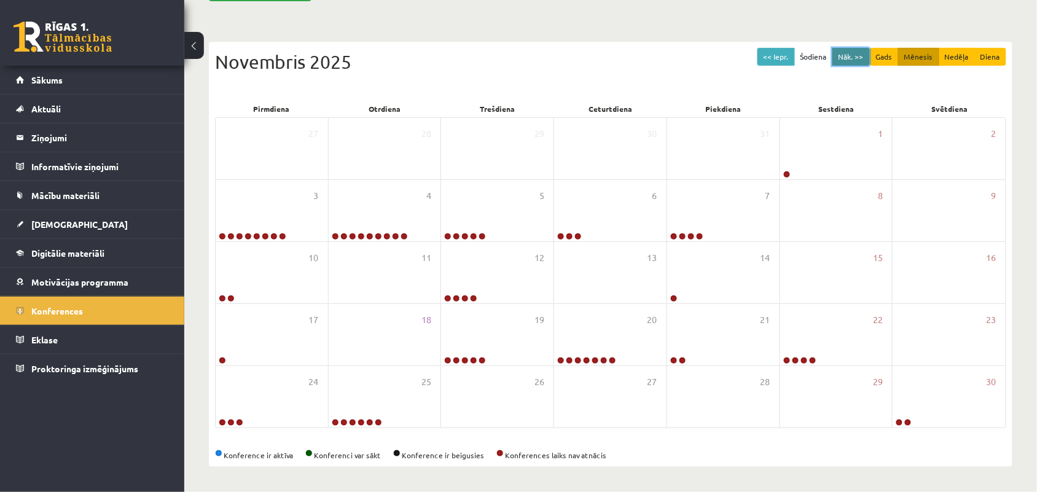
click at [849, 60] on button "Nāk. >>" at bounding box center [850, 57] width 37 height 18
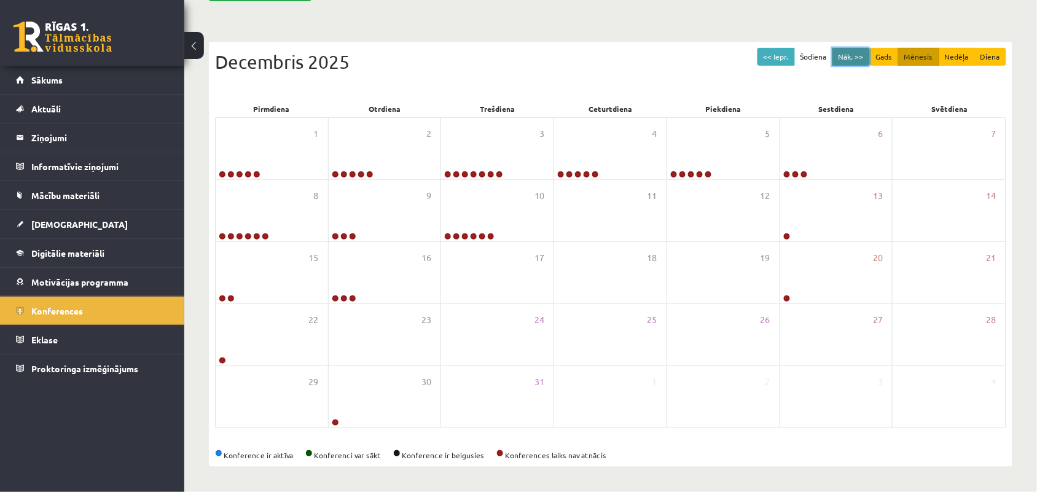
click at [851, 62] on button "Nāk. >>" at bounding box center [850, 57] width 37 height 18
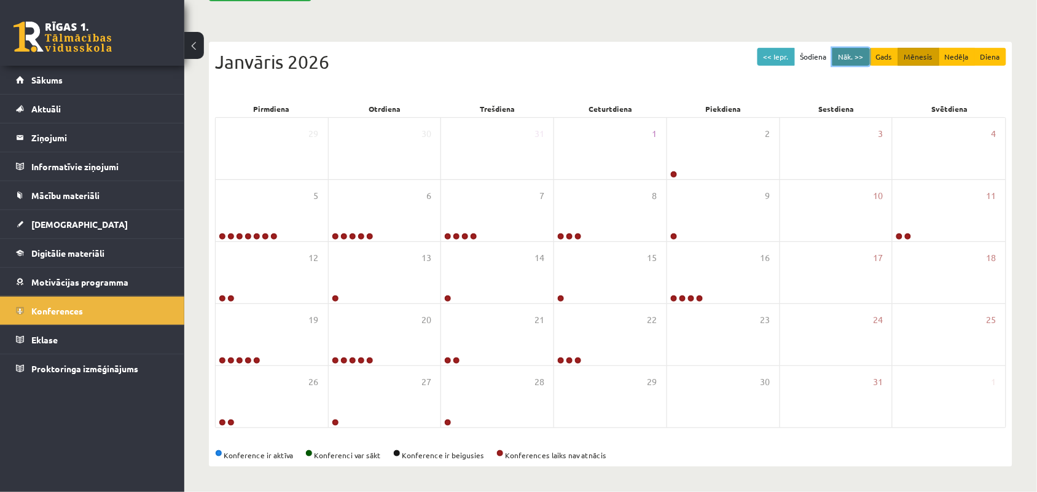
click at [839, 56] on button "Nāk. >>" at bounding box center [850, 57] width 37 height 18
click at [847, 59] on button "Nāk. >>" at bounding box center [850, 57] width 37 height 18
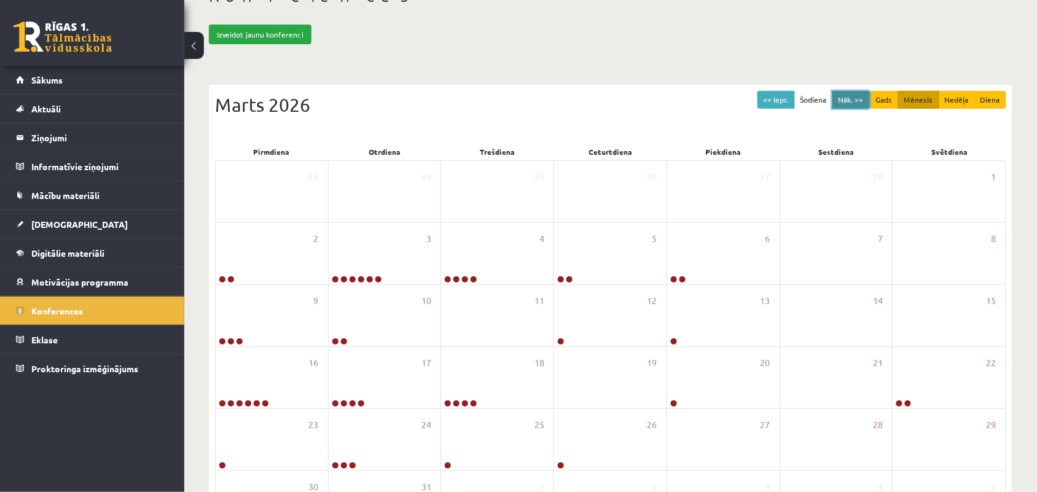
scroll to position [40, 0]
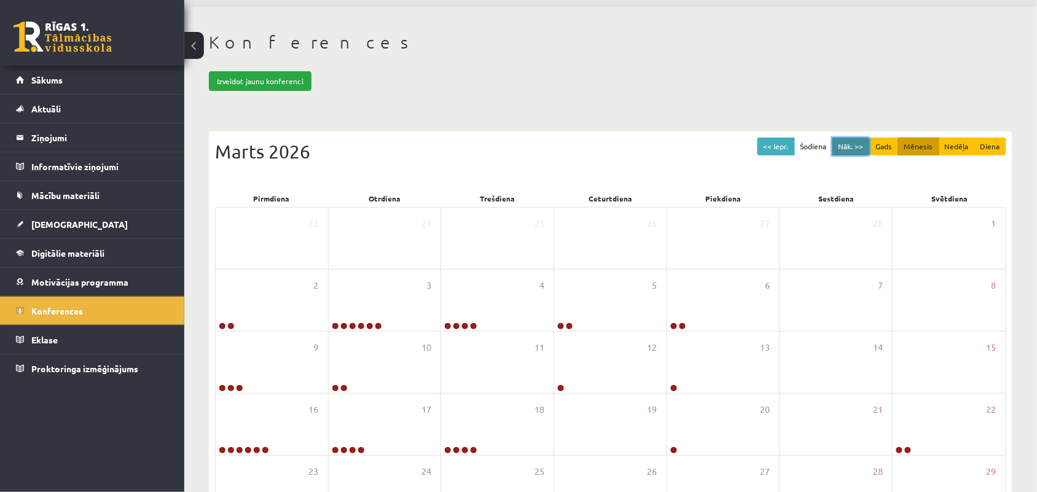
click at [852, 147] on button "Nāk. >>" at bounding box center [850, 147] width 37 height 18
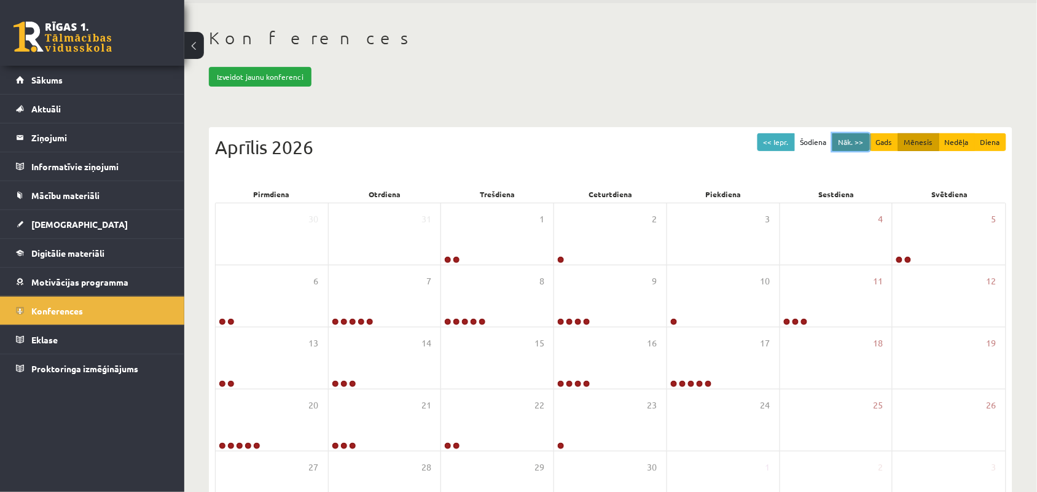
scroll to position [0, 0]
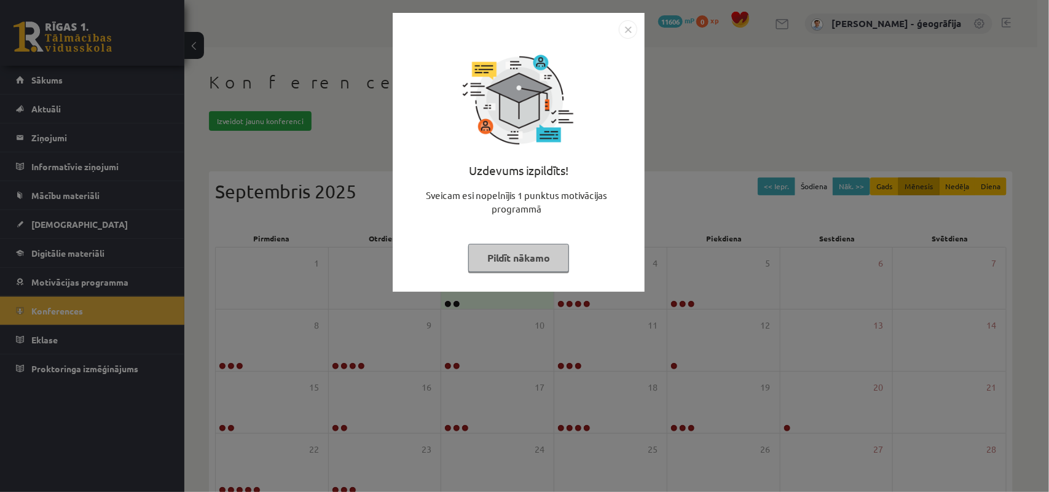
click at [627, 34] on img "Close" at bounding box center [628, 29] width 18 height 18
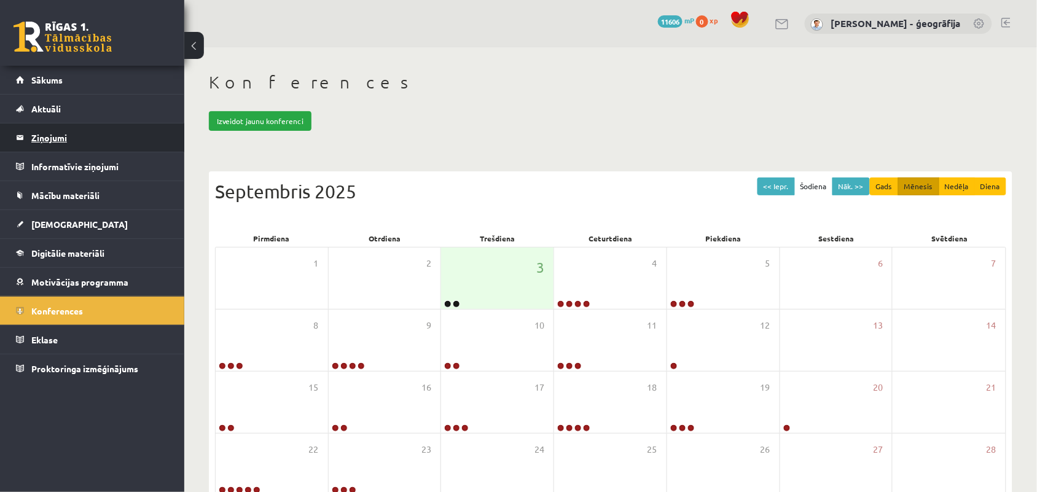
click at [48, 142] on legend "Ziņojumi 0" at bounding box center [100, 137] width 138 height 28
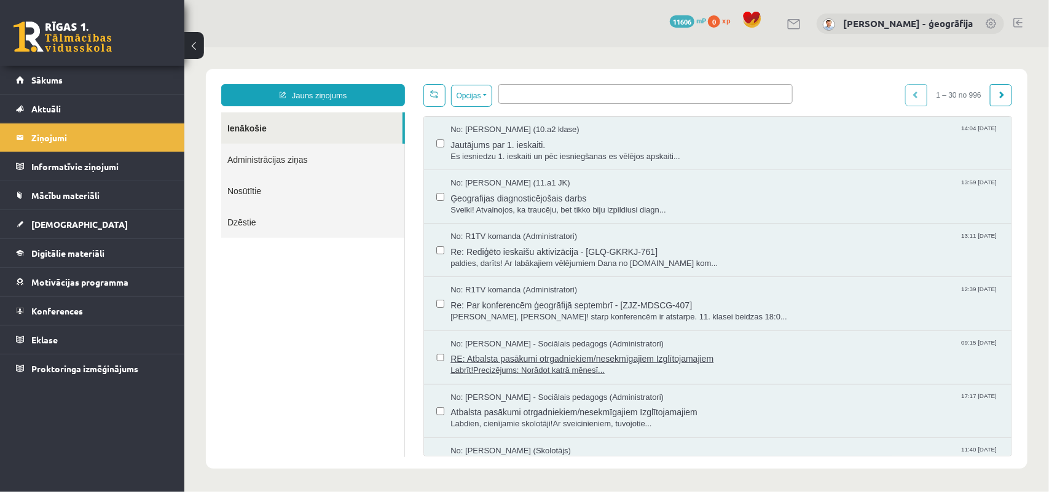
click at [532, 361] on span "RE: Atbalsta pasākumi otrgadniekiem/nesekmīgajiem Izglītojamajiem" at bounding box center [724, 356] width 549 height 15
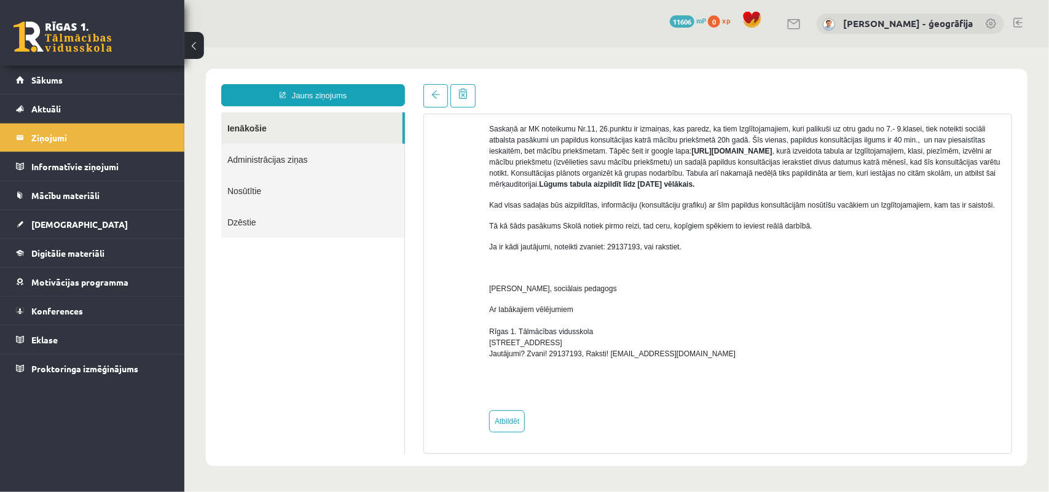
scroll to position [257, 0]
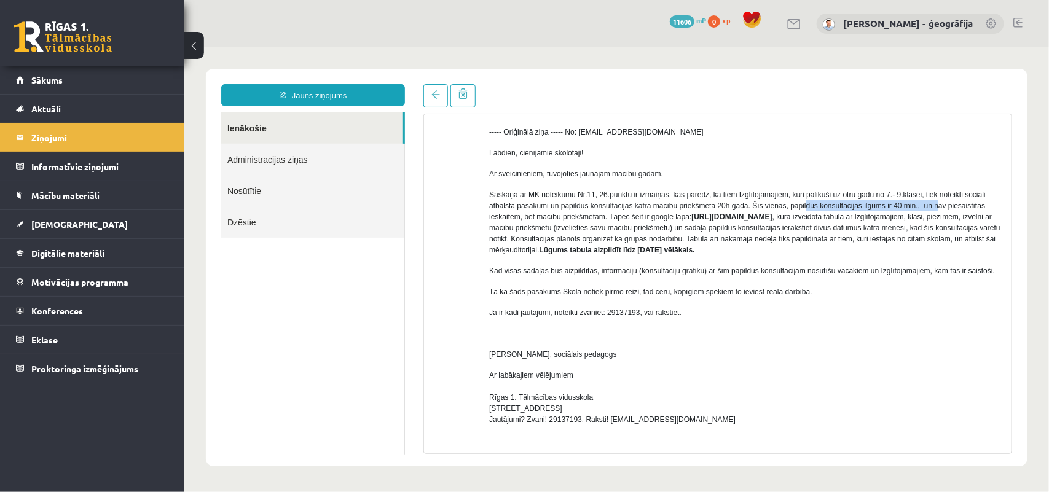
drag, startPoint x: 799, startPoint y: 208, endPoint x: 930, endPoint y: 209, distance: 131.5
click at [930, 209] on p "Saskaņā ar MK noteikumu Nr.11, 26.punktu ir izmaiņas, kas paredz, ka tiem Izglī…" at bounding box center [744, 222] width 513 height 66
